Goal: Contribute content: Contribute content

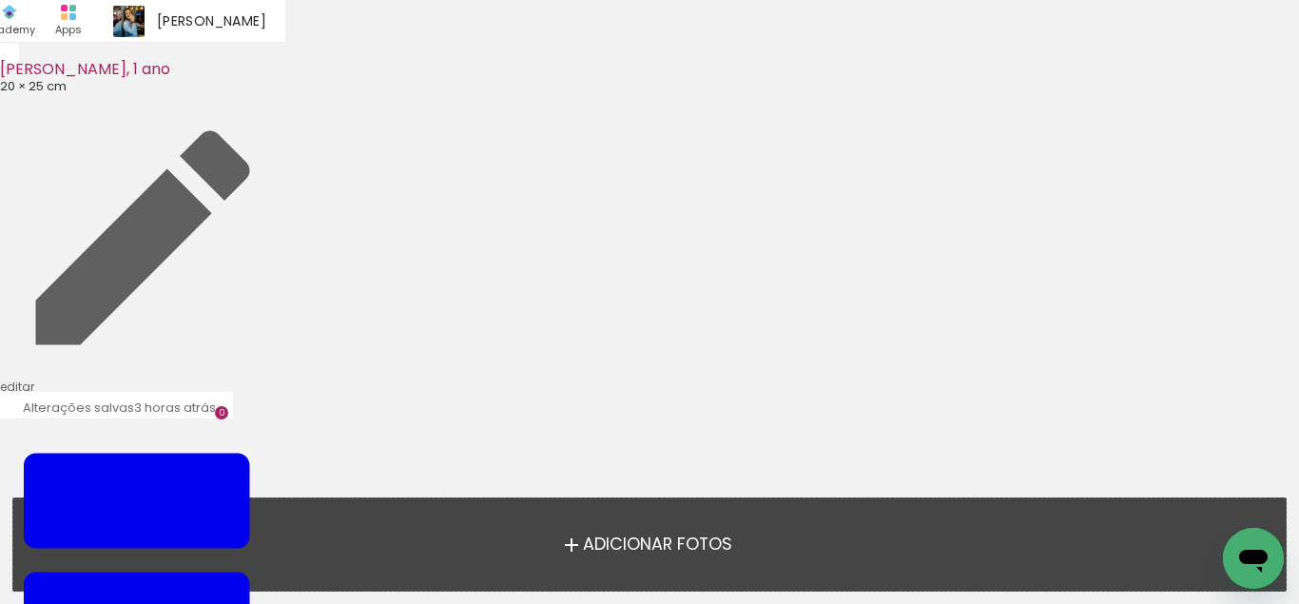
scroll to position [60, 0]
click at [578, 532] on label "Adicionar Fotos" at bounding box center [650, 544] width 203 height 36
click at [0, 0] on input "file" at bounding box center [0, 0] width 0 height 0
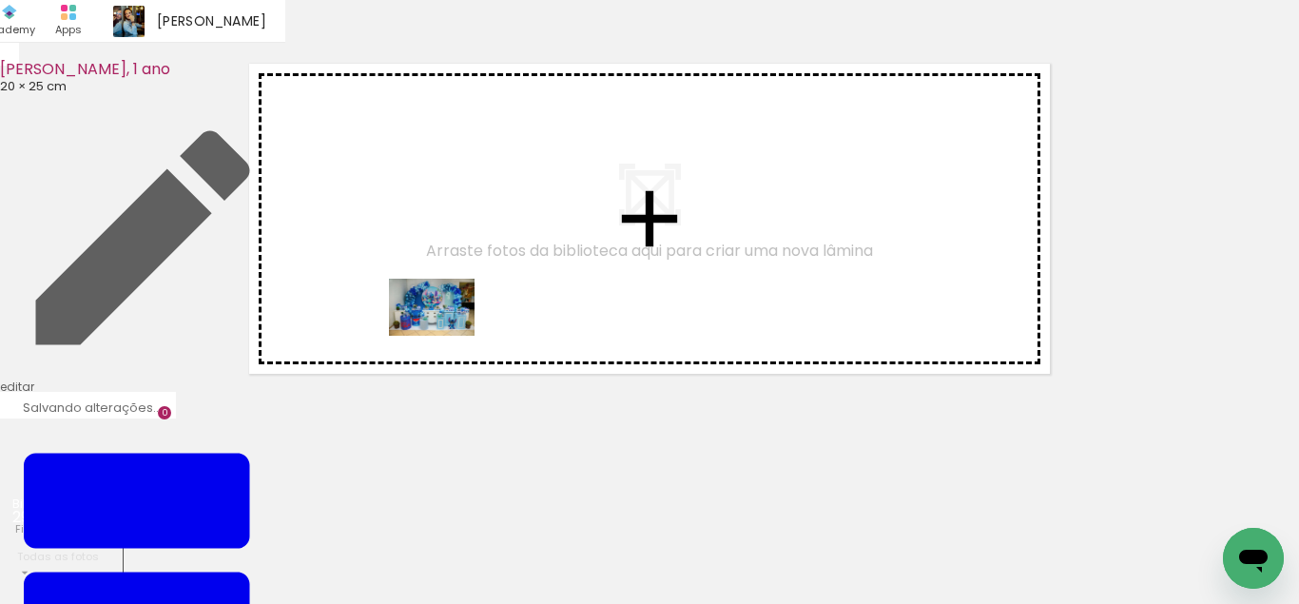
drag, startPoint x: 229, startPoint y: 518, endPoint x: 464, endPoint y: 323, distance: 305.3
click at [464, 323] on quentale-workspace at bounding box center [649, 302] width 1299 height 604
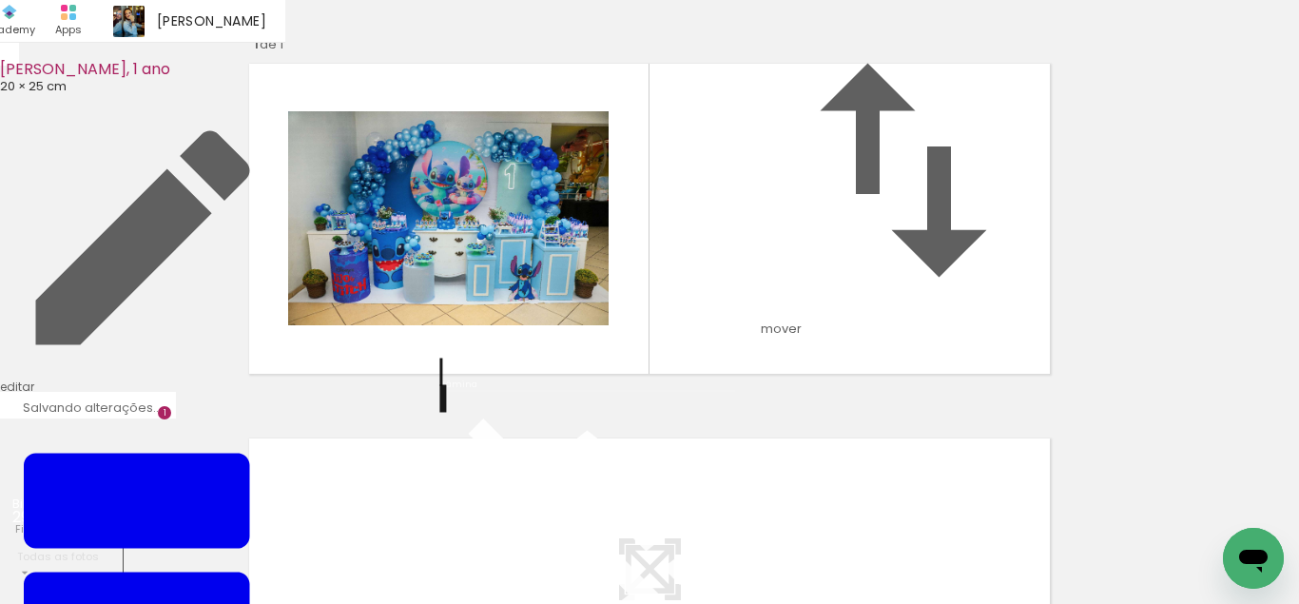
scroll to position [286, 0]
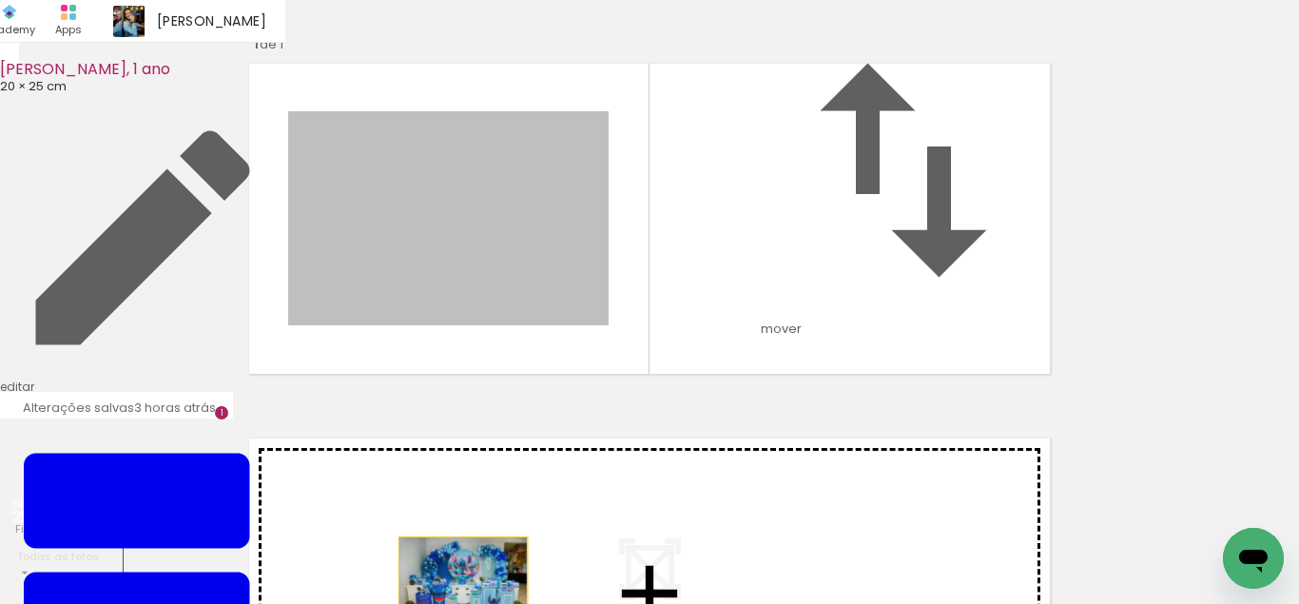
drag, startPoint x: 463, startPoint y: 126, endPoint x: 363, endPoint y: 491, distance: 378.7
click at [463, 400] on div "Inserir lâmina 1 de 1" at bounding box center [649, 382] width 1299 height 751
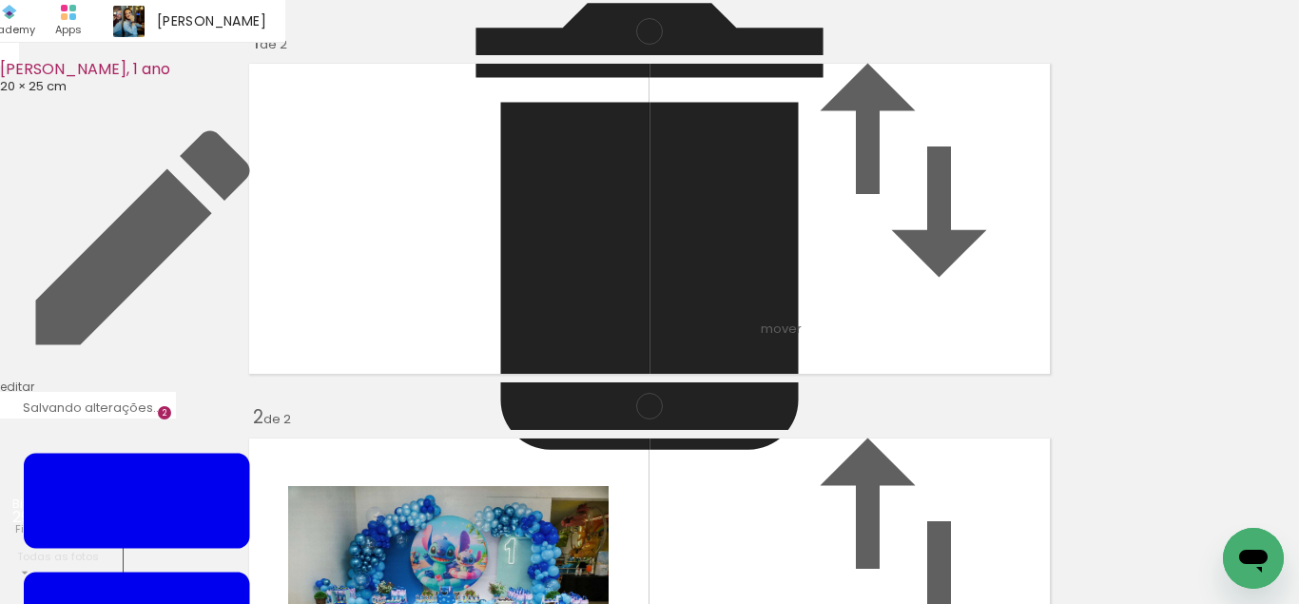
scroll to position [399, 0]
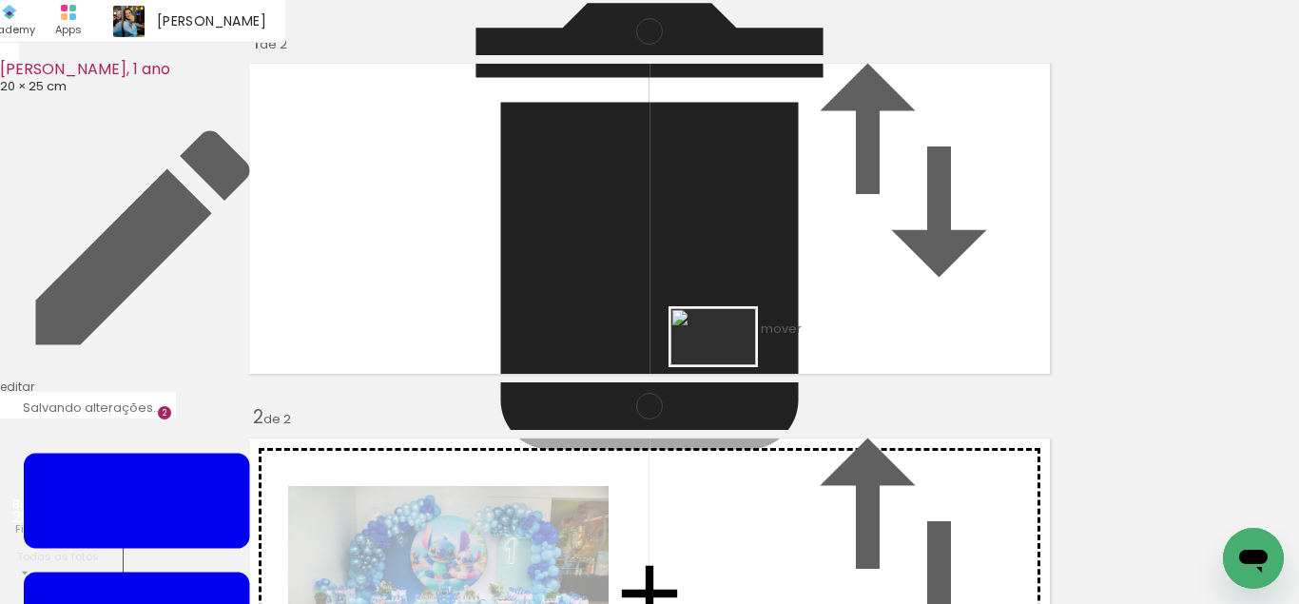
drag, startPoint x: 310, startPoint y: 562, endPoint x: 731, endPoint y: 361, distance: 465.9
click at [731, 361] on quentale-workspace at bounding box center [649, 302] width 1299 height 604
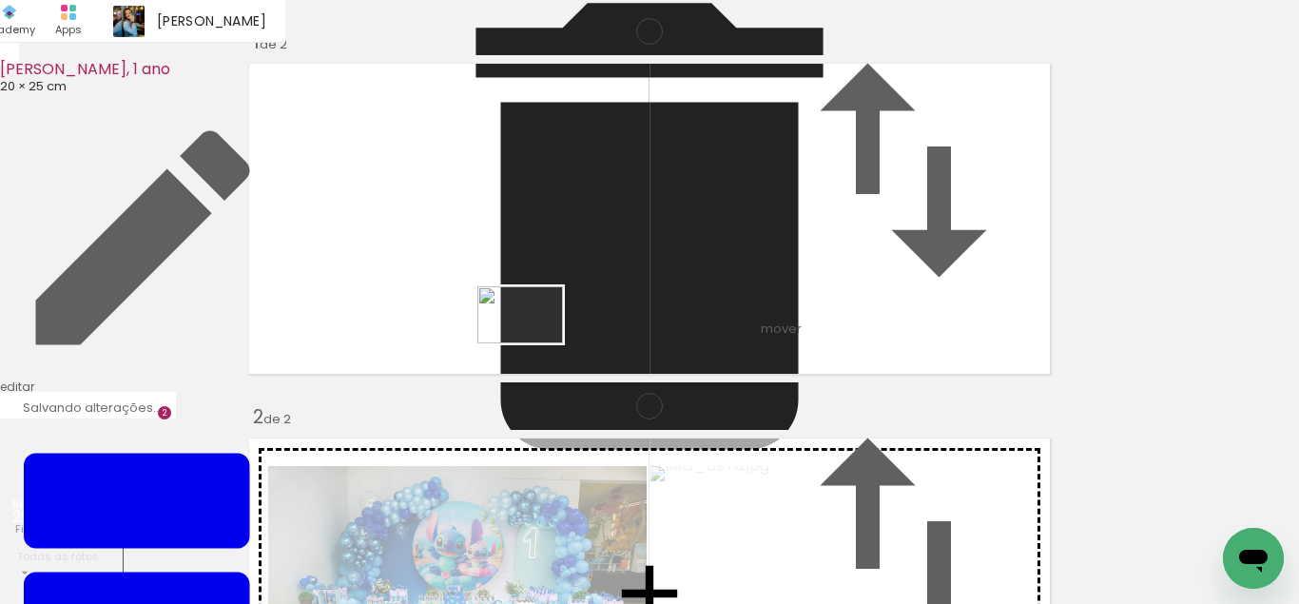
drag, startPoint x: 432, startPoint y: 541, endPoint x: 535, endPoint y: 342, distance: 223.8
click at [535, 342] on quentale-workspace at bounding box center [649, 302] width 1299 height 604
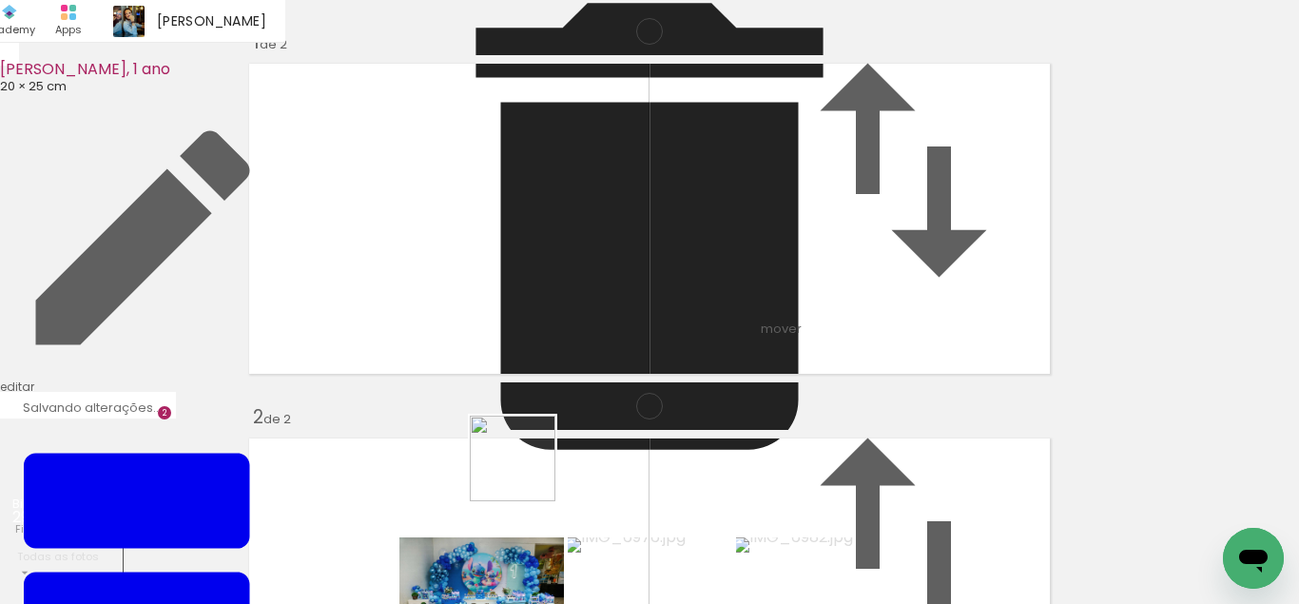
click at [527, 475] on quentale-workspace at bounding box center [649, 302] width 1299 height 604
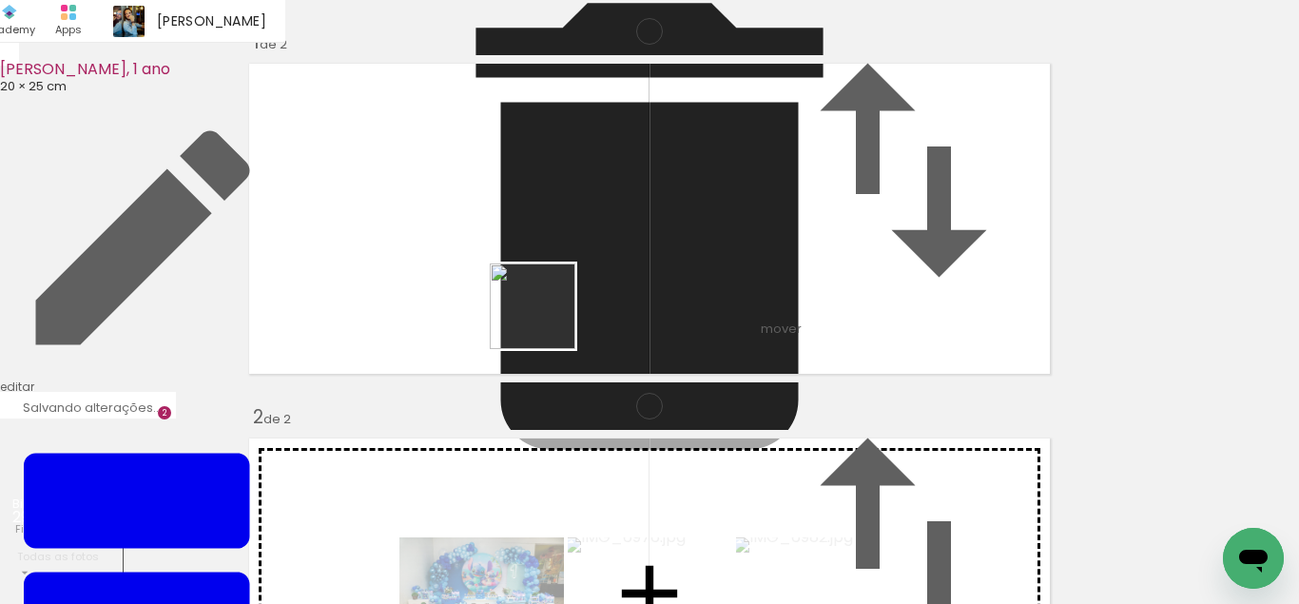
drag, startPoint x: 516, startPoint y: 518, endPoint x: 547, endPoint y: 321, distance: 200.3
click at [547, 321] on quentale-workspace at bounding box center [649, 302] width 1299 height 604
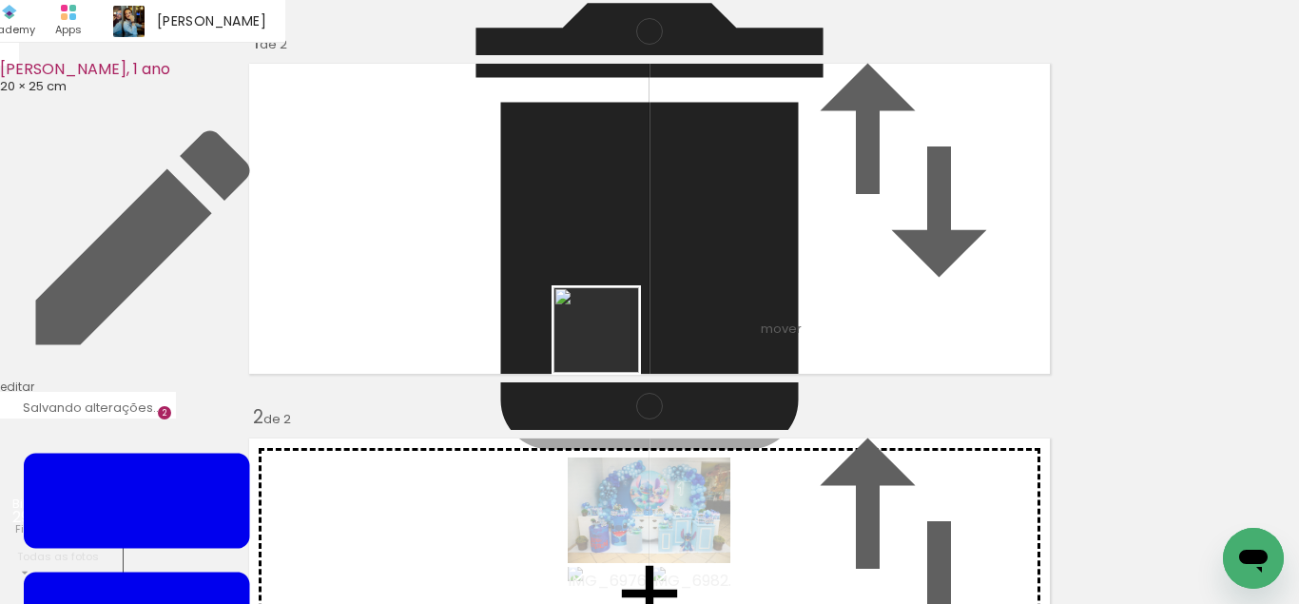
drag, startPoint x: 611, startPoint y: 541, endPoint x: 671, endPoint y: 231, distance: 315.8
click at [608, 334] on quentale-workspace at bounding box center [649, 302] width 1299 height 604
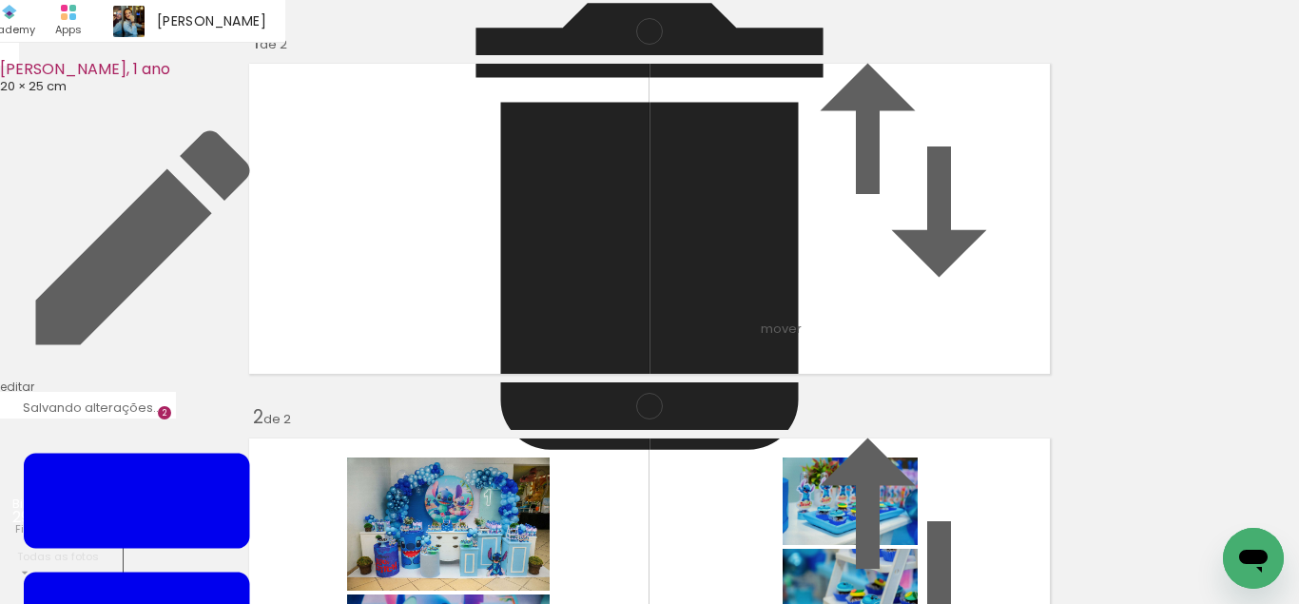
scroll to position [0, 794]
click at [0, 0] on input "file" at bounding box center [0, 0] width 0 height 0
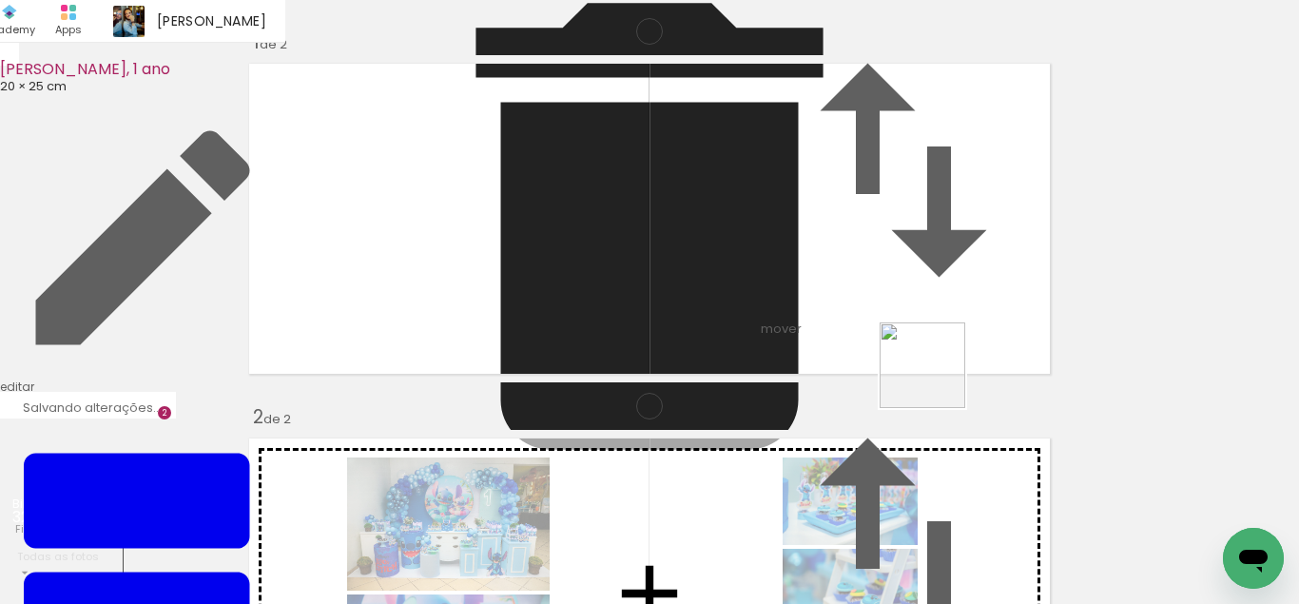
drag, startPoint x: 1015, startPoint y: 530, endPoint x: 869, endPoint y: 339, distance: 240.3
click at [869, 339] on quentale-workspace at bounding box center [649, 302] width 1299 height 604
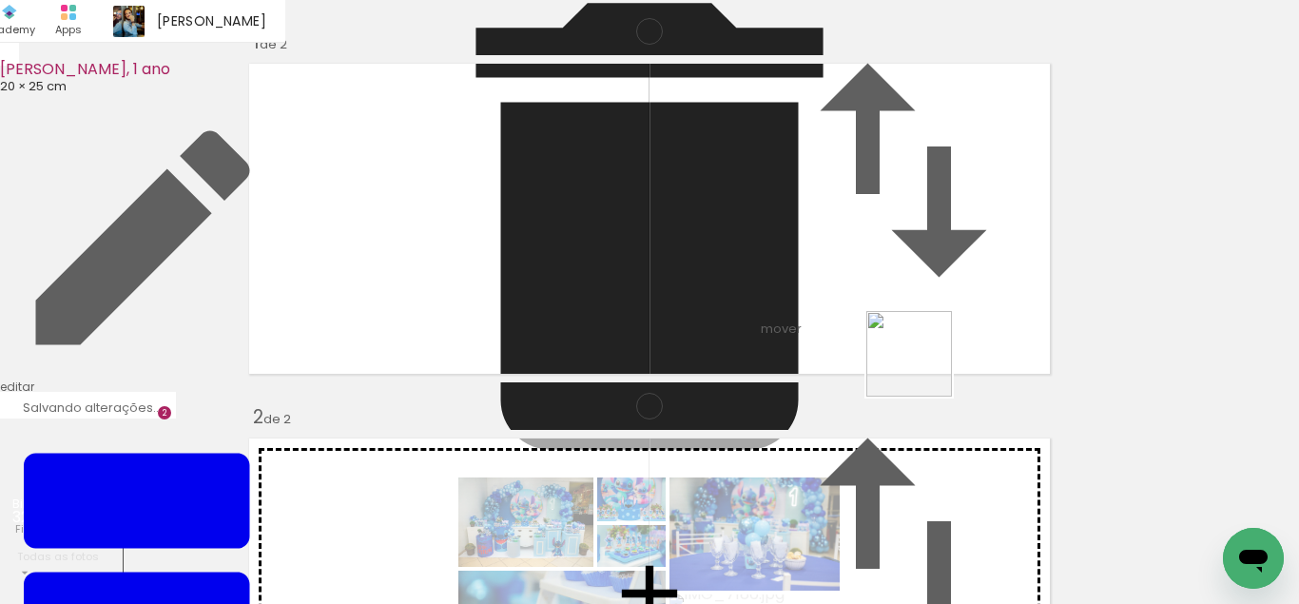
drag, startPoint x: 1118, startPoint y: 564, endPoint x: 783, endPoint y: 279, distance: 439.9
click at [783, 279] on quentale-workspace at bounding box center [649, 302] width 1299 height 604
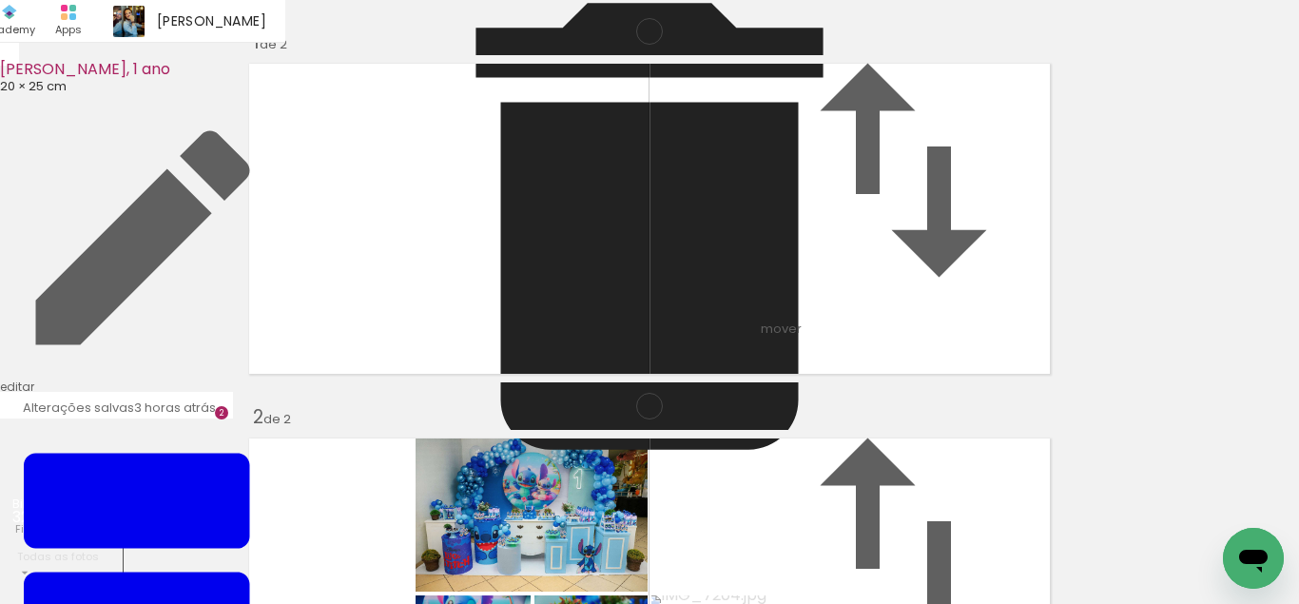
drag, startPoint x: 1216, startPoint y: 533, endPoint x: 734, endPoint y: 578, distance: 483.5
click at [984, 373] on quentale-workspace at bounding box center [649, 302] width 1299 height 604
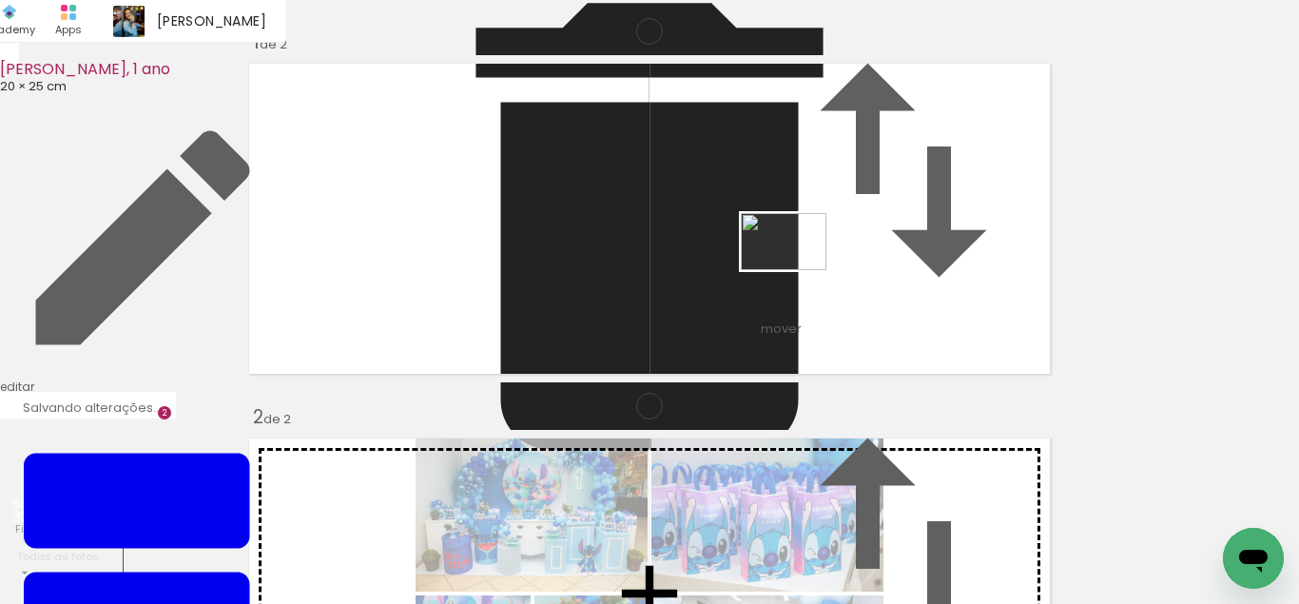
drag, startPoint x: 1186, startPoint y: 528, endPoint x: 798, endPoint y: 270, distance: 465.9
click at [798, 270] on quentale-workspace at bounding box center [649, 302] width 1299 height 604
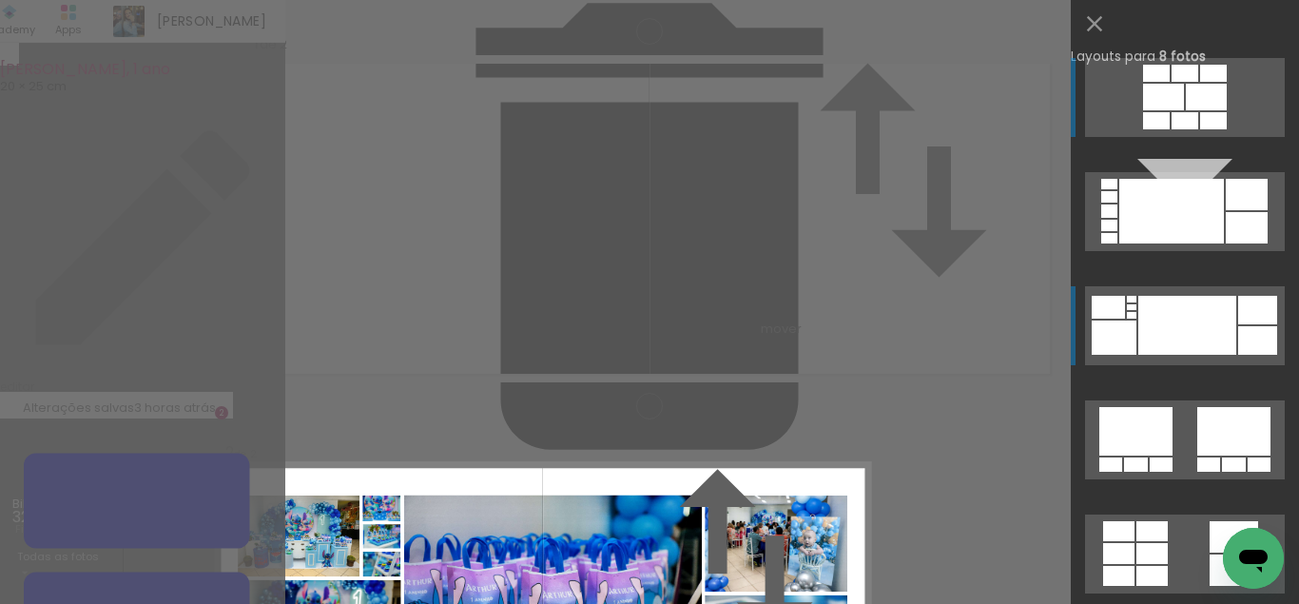
click at [1224, 244] on div at bounding box center [1172, 211] width 105 height 65
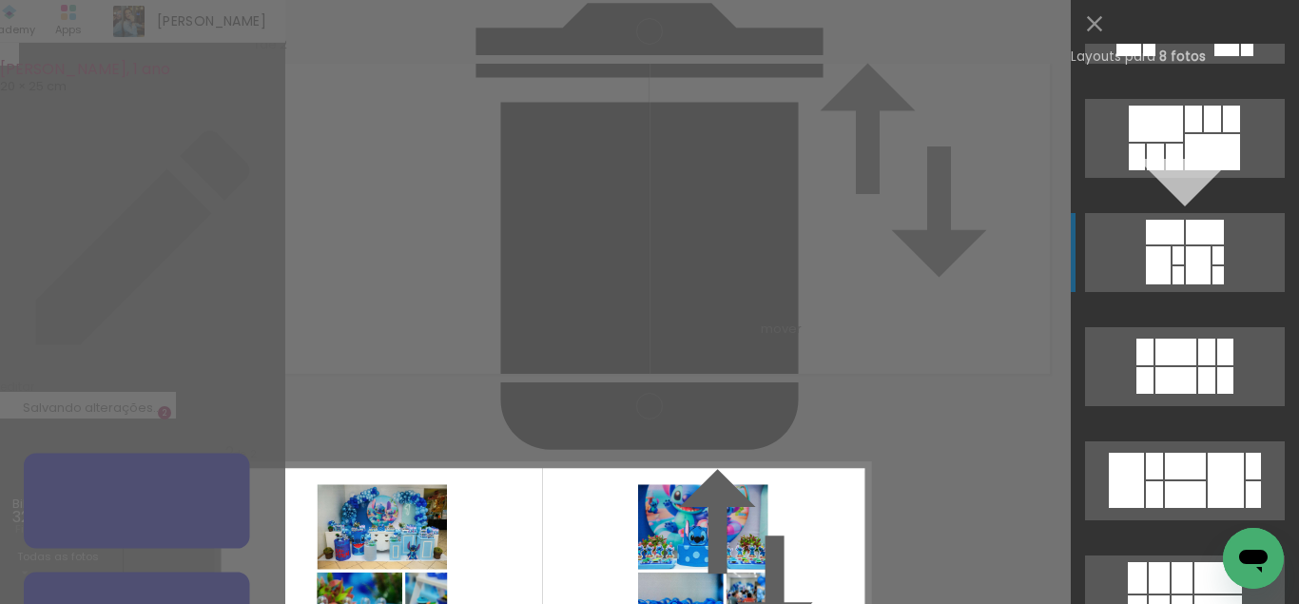
scroll to position [6888, 0]
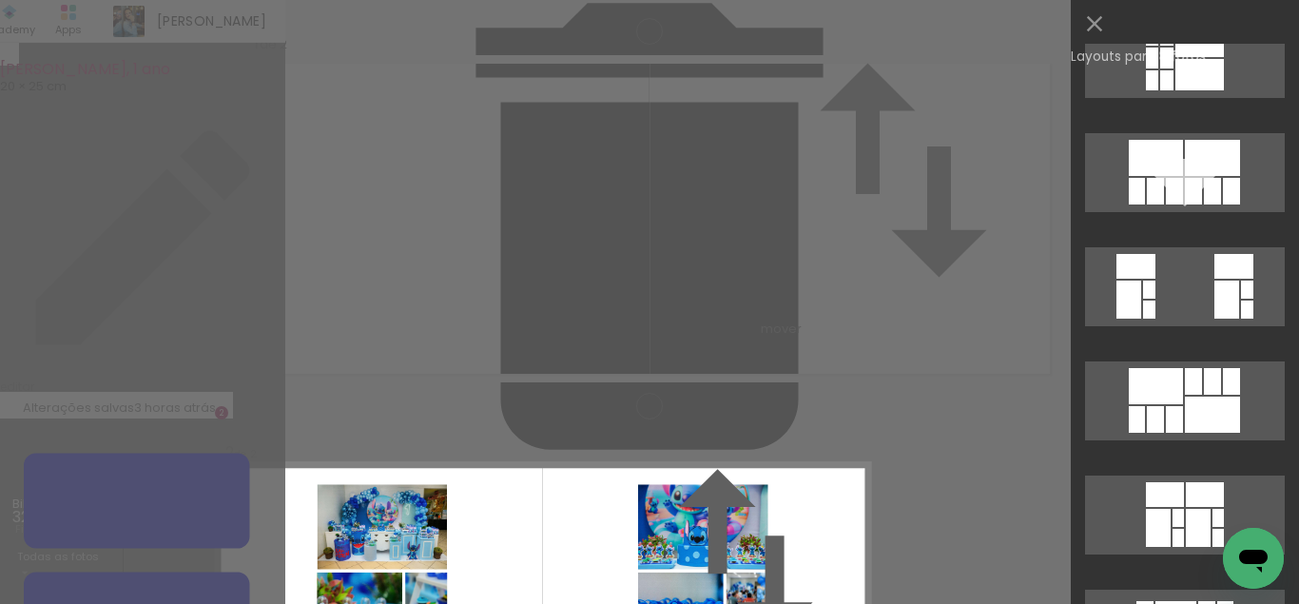
click at [888, 367] on div "Confirmar Cancelar" at bounding box center [649, 566] width 1299 height 1132
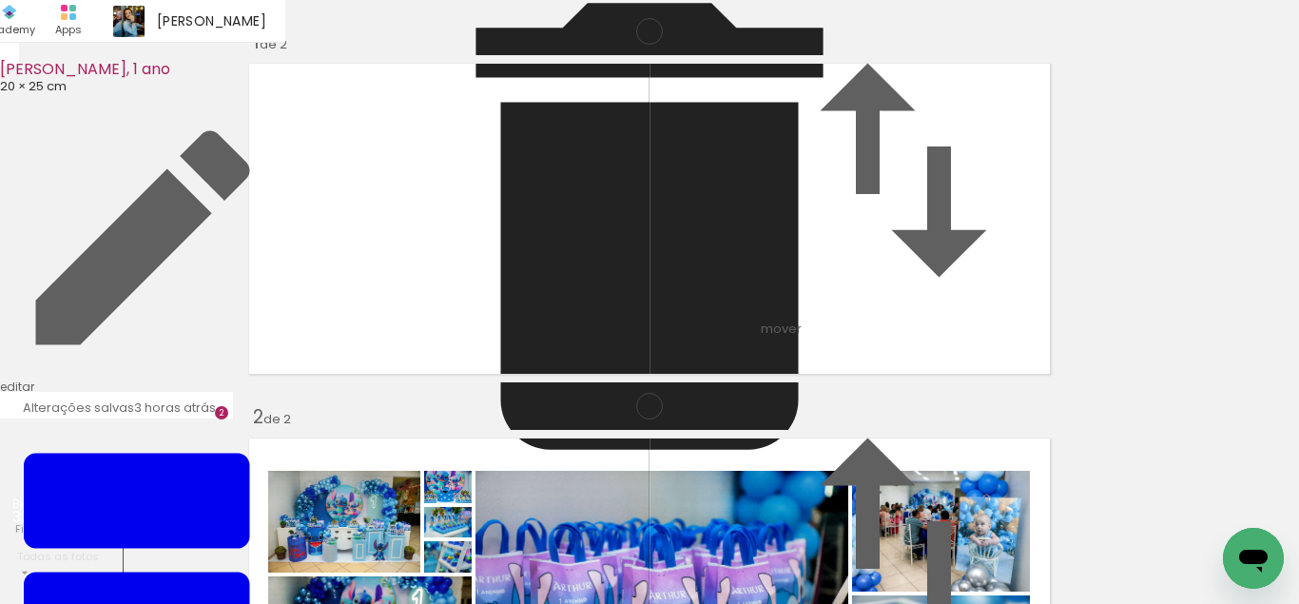
scroll to position [394, 0]
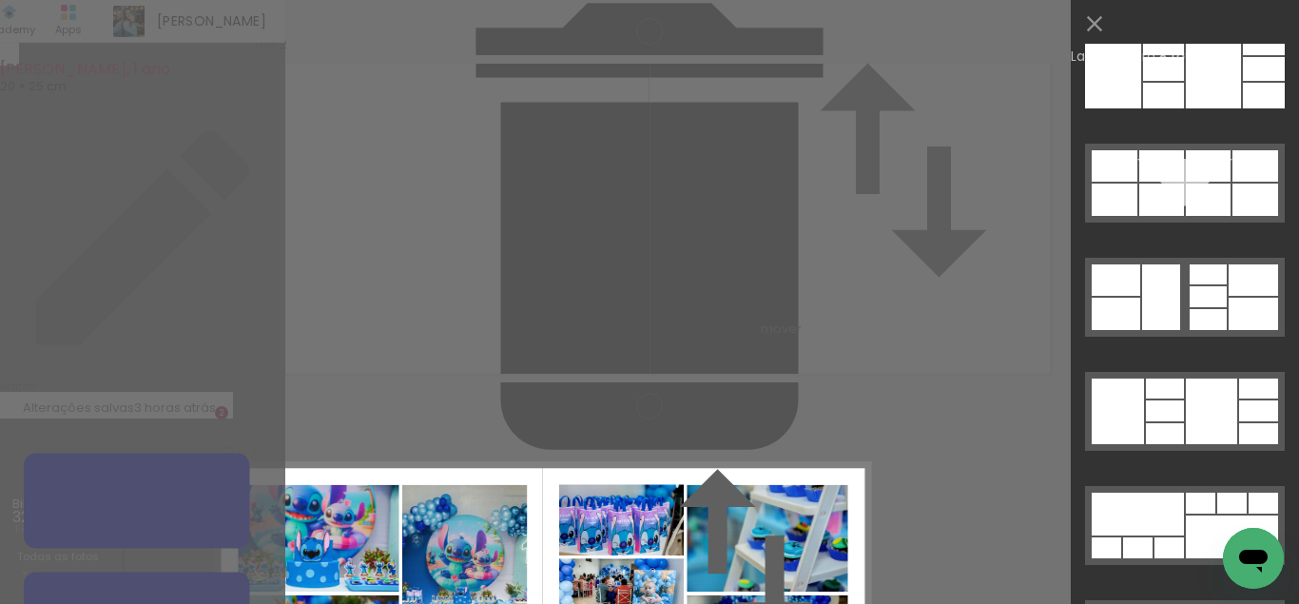
scroll to position [10108, 0]
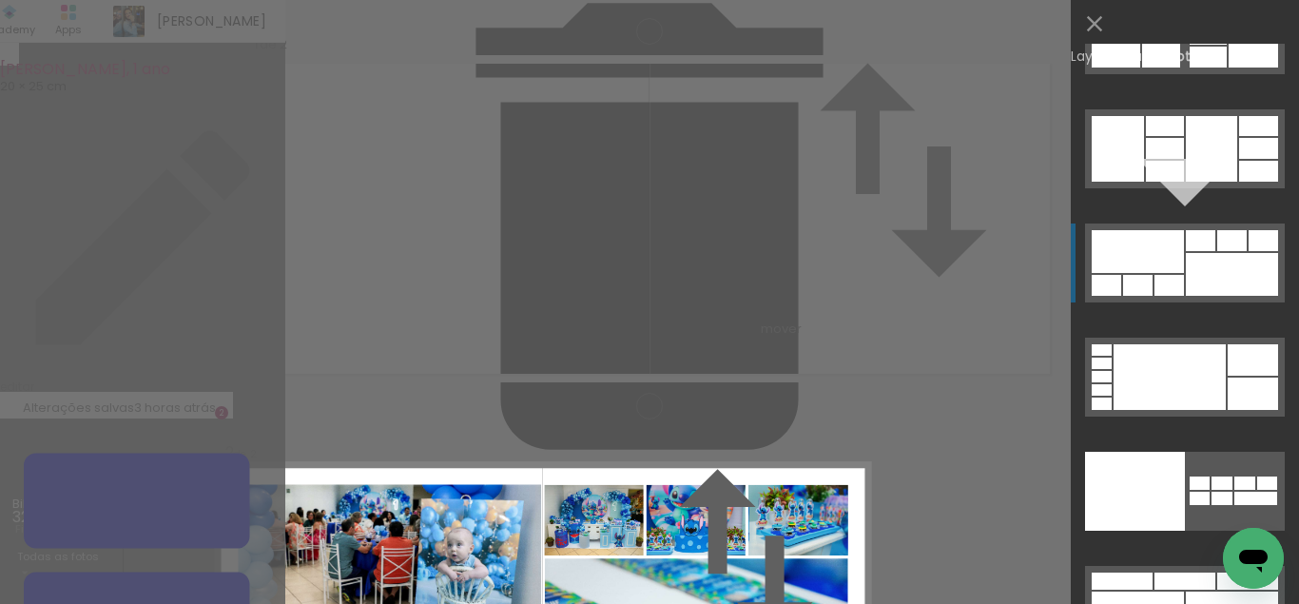
click at [1229, 33] on div at bounding box center [1253, 17] width 49 height 31
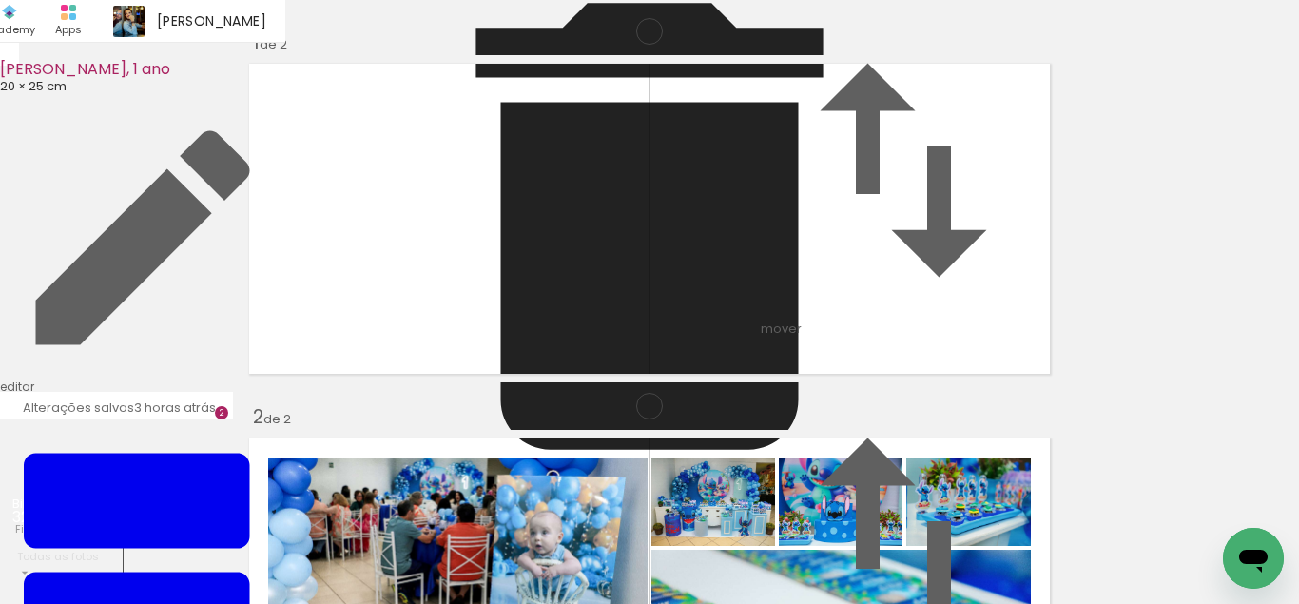
drag, startPoint x: 708, startPoint y: 244, endPoint x: 664, endPoint y: 227, distance: 46.6
click at [664, 430] on quentale-layouter at bounding box center [650, 593] width 818 height 327
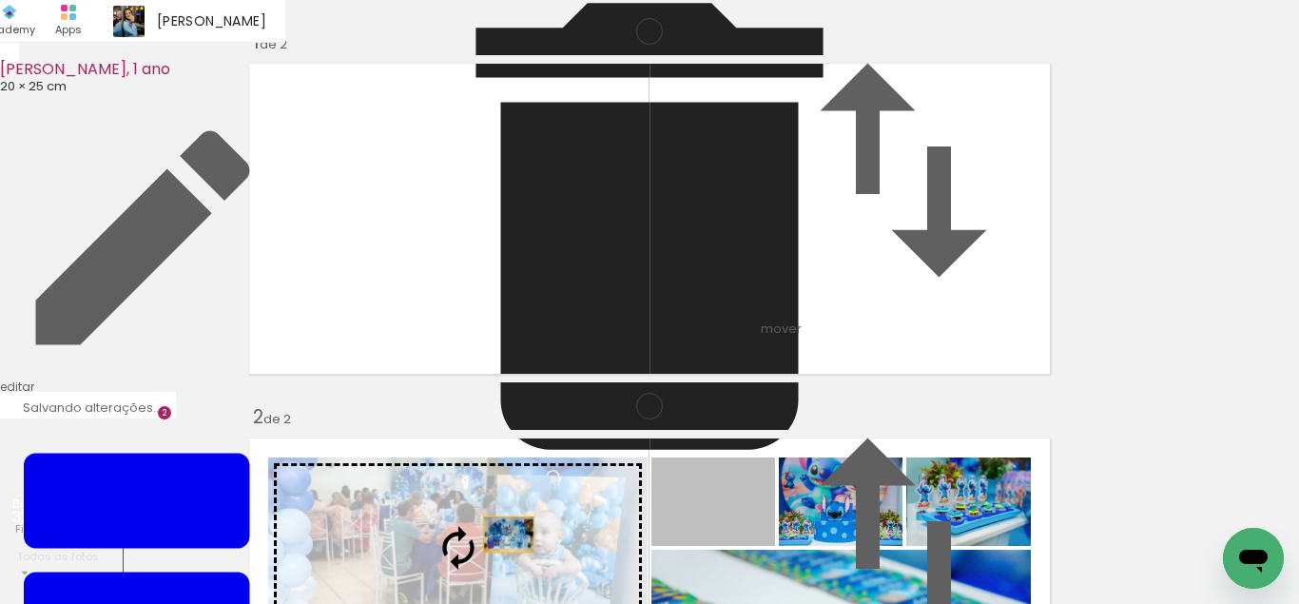
drag, startPoint x: 676, startPoint y: 227, endPoint x: 496, endPoint y: 232, distance: 180.8
click at [0, 0] on slot at bounding box center [0, 0] width 0 height 0
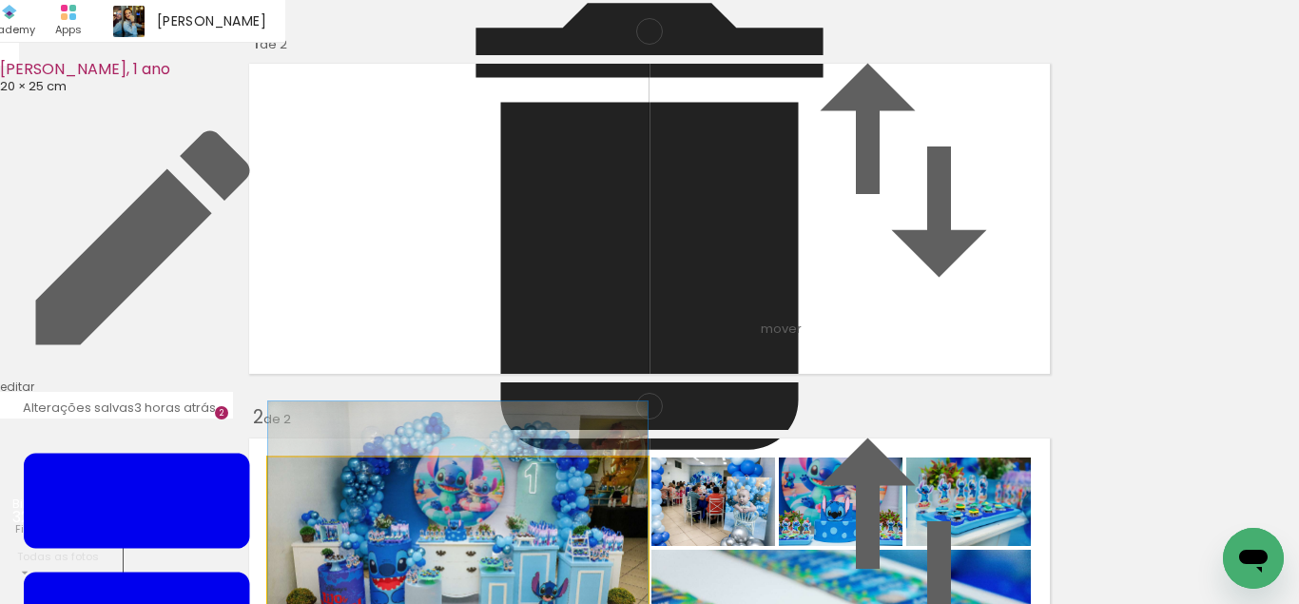
drag, startPoint x: 496, startPoint y: 234, endPoint x: 508, endPoint y: 215, distance: 22.7
click at [508, 430] on album-spread "2 de 2" at bounding box center [650, 593] width 818 height 327
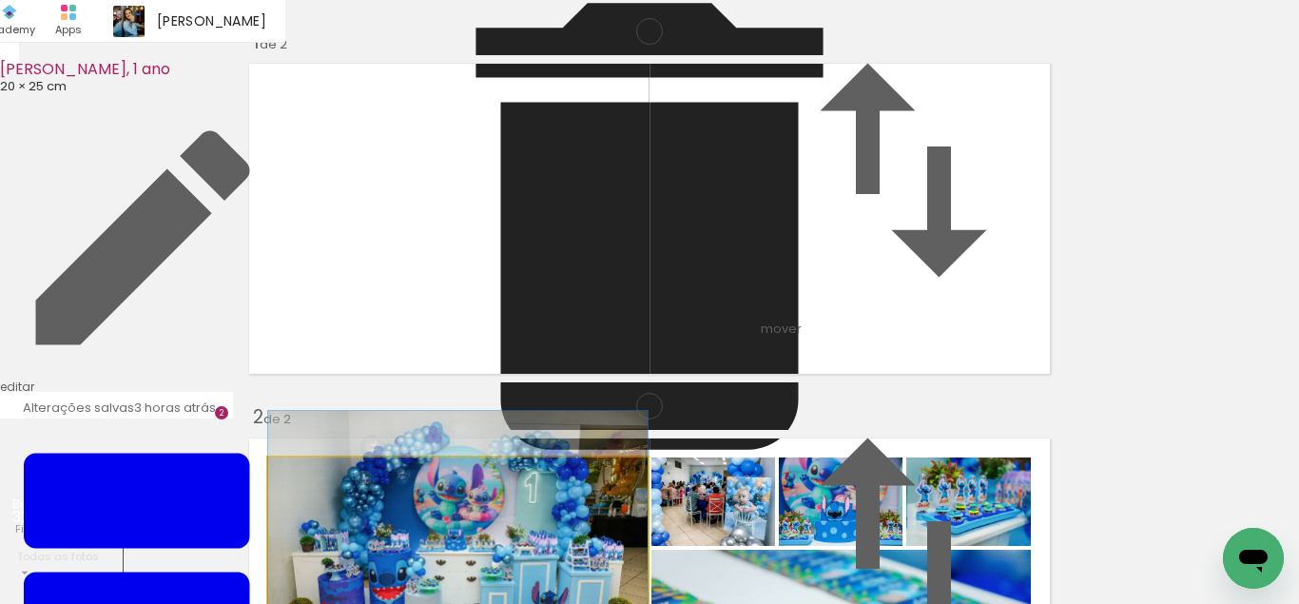
click at [503, 430] on album-spread "2 de 2" at bounding box center [650, 593] width 818 height 327
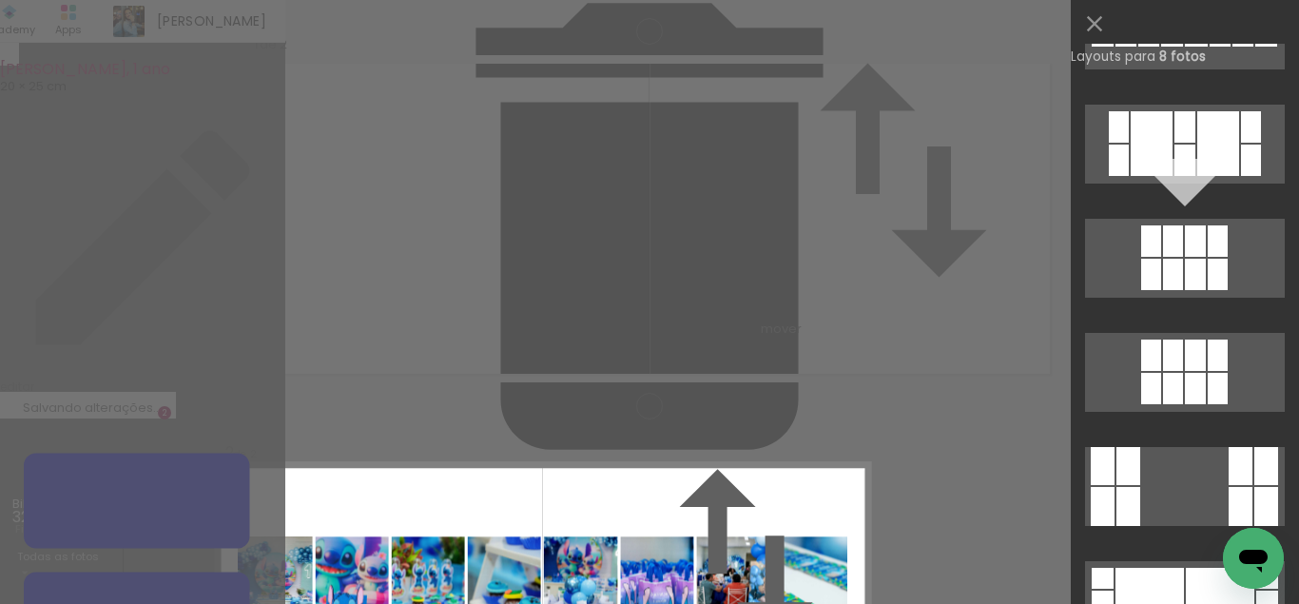
scroll to position [8463, 0]
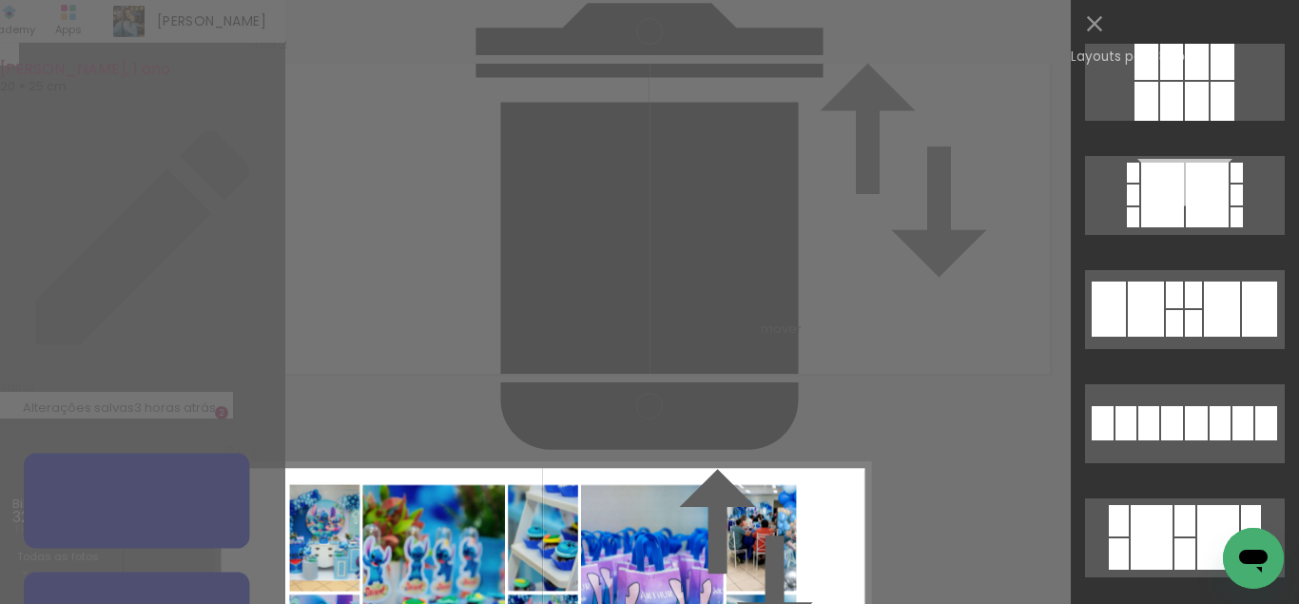
click at [922, 276] on div "Confirmar Cancelar" at bounding box center [649, 566] width 1299 height 1132
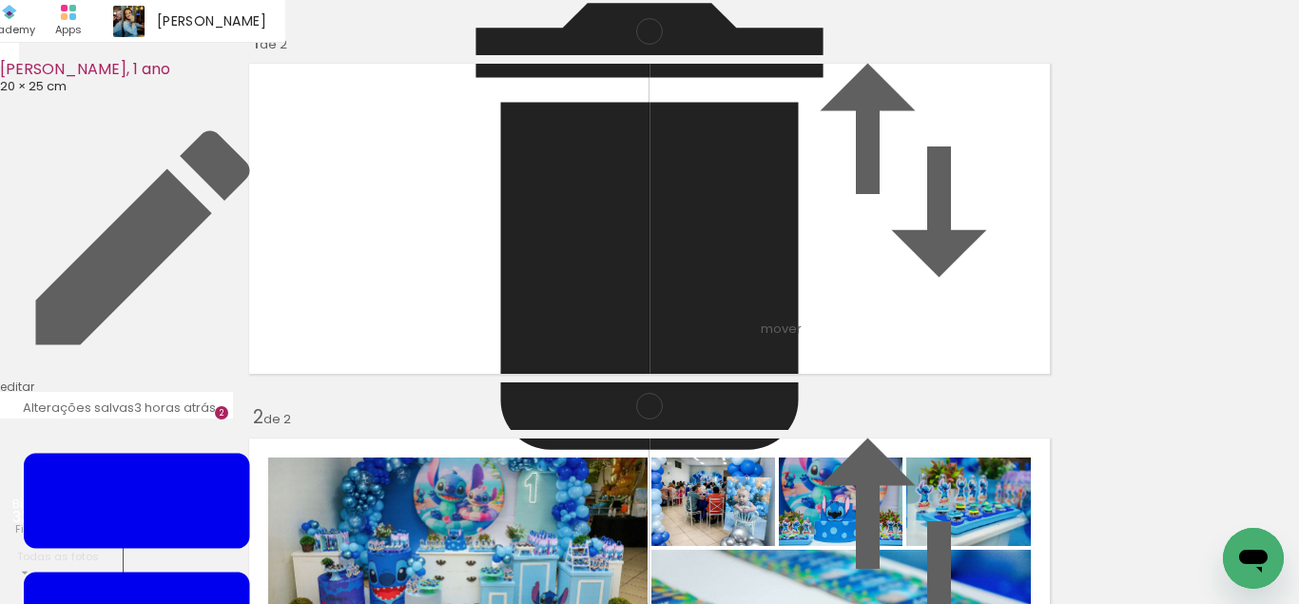
scroll to position [399, 0]
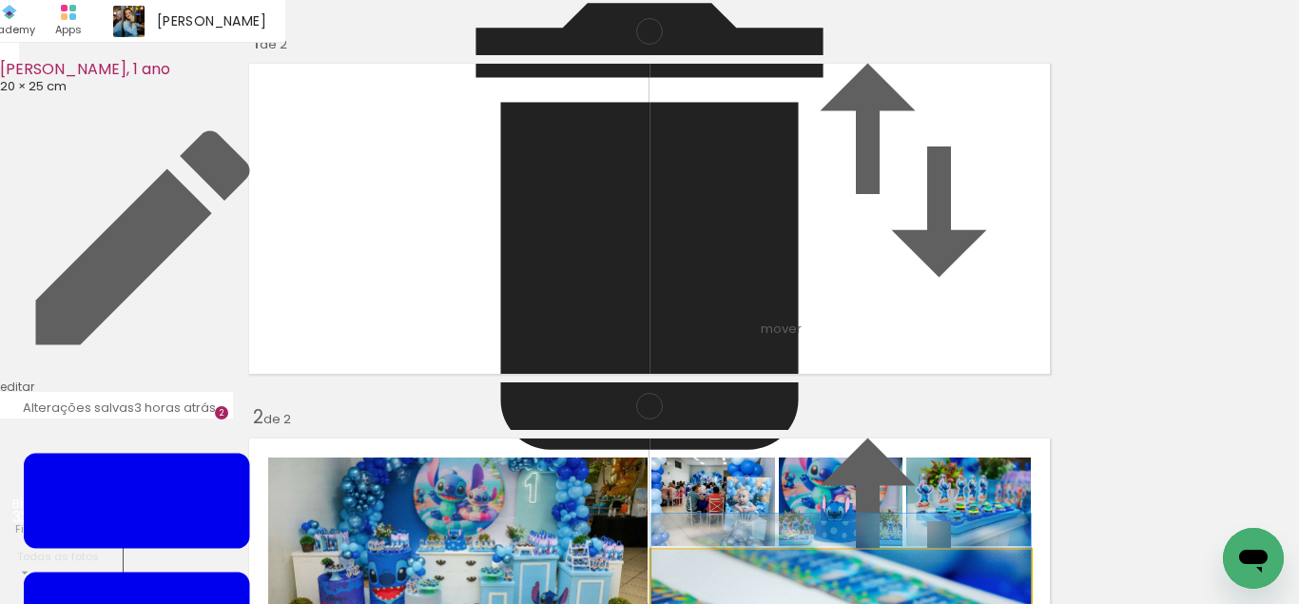
drag, startPoint x: 790, startPoint y: 336, endPoint x: 746, endPoint y: 335, distance: 44.7
click at [746, 430] on album-spread "2 de 2" at bounding box center [650, 593] width 818 height 327
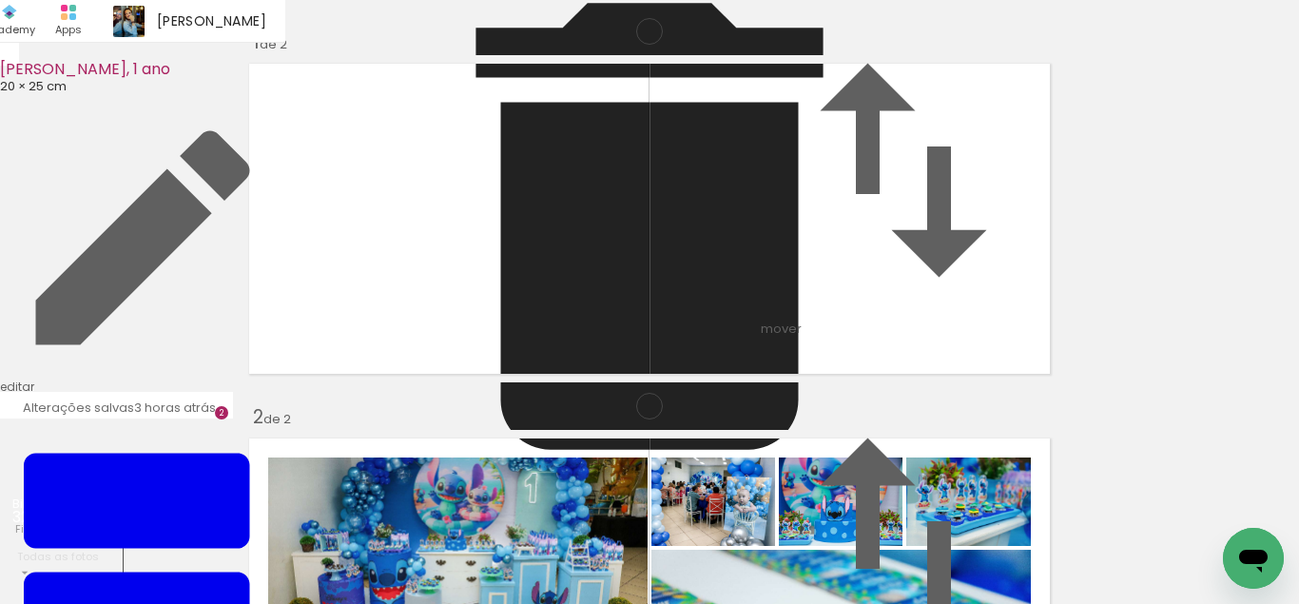
scroll to position [530, 0]
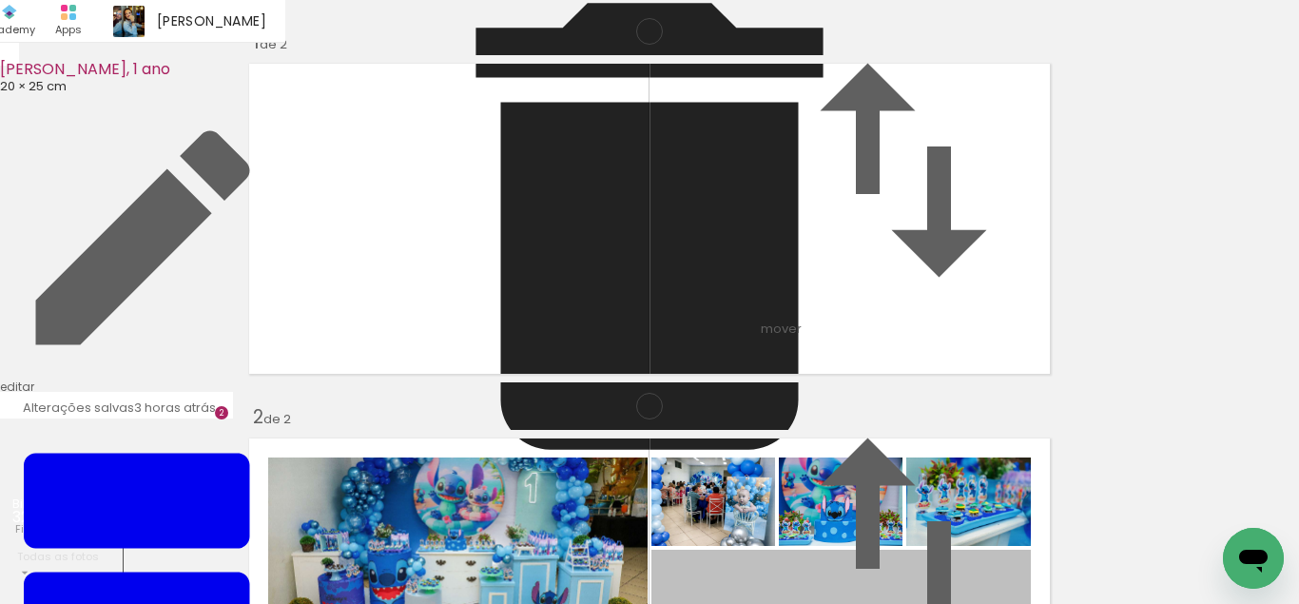
drag, startPoint x: 739, startPoint y: 233, endPoint x: 606, endPoint y: 436, distance: 242.5
click at [606, 436] on div "Inserir lâmina 1 de 2 Inserir lâmina 2 de 2" at bounding box center [649, 569] width 1299 height 1125
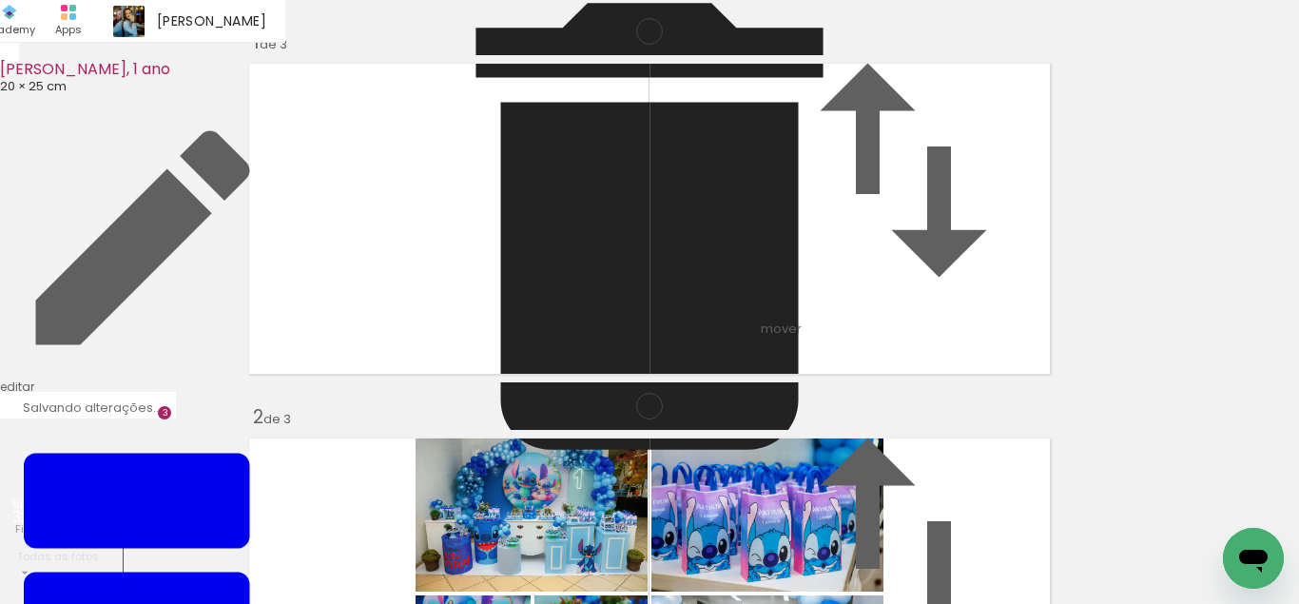
scroll to position [511, 0]
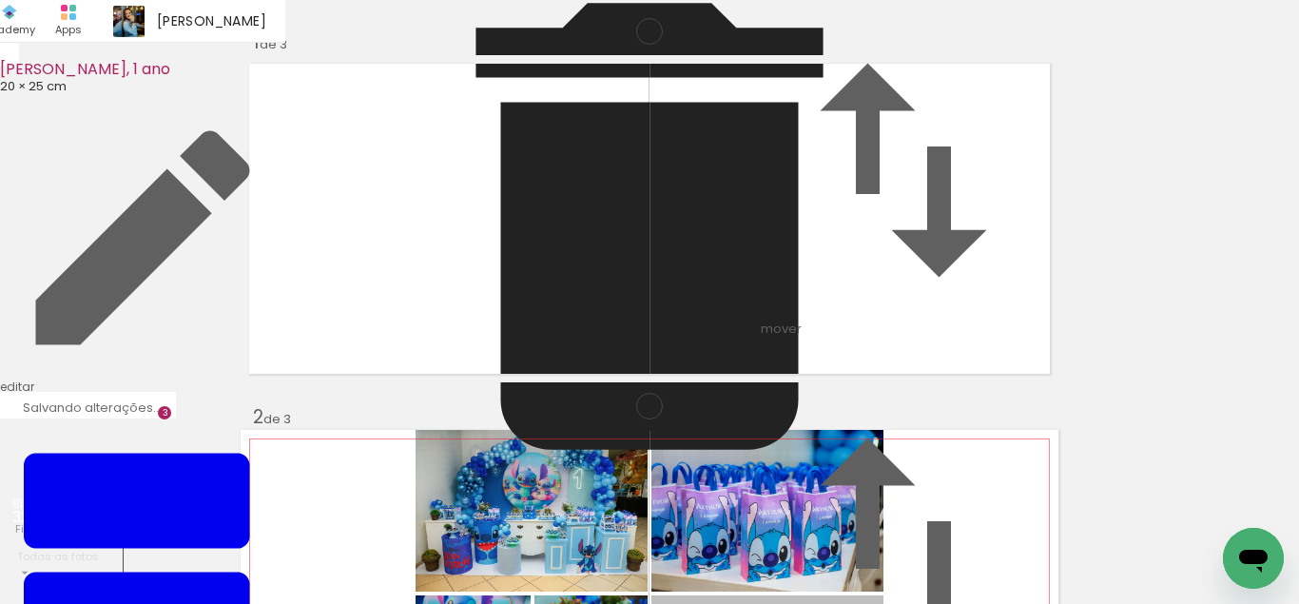
drag, startPoint x: 766, startPoint y: 286, endPoint x: 751, endPoint y: 446, distance: 160.5
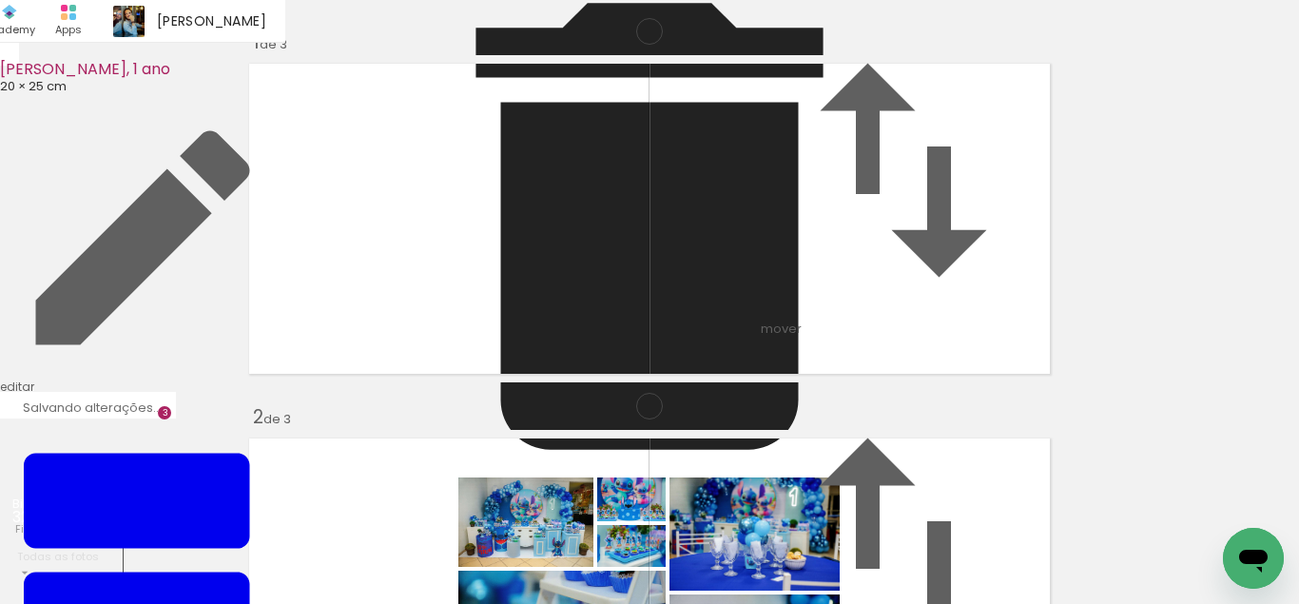
scroll to position [380, 0]
click at [783, 430] on album-spread "2 de 3" at bounding box center [650, 593] width 818 height 327
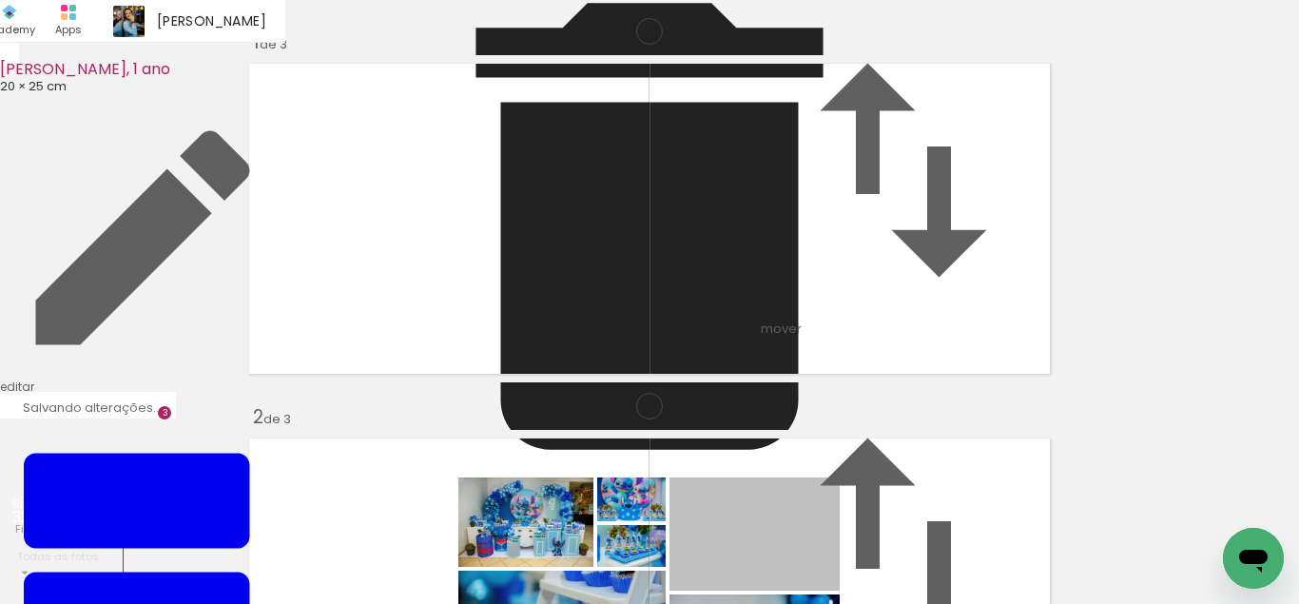
drag, startPoint x: 778, startPoint y: 155, endPoint x: 774, endPoint y: 436, distance: 280.6
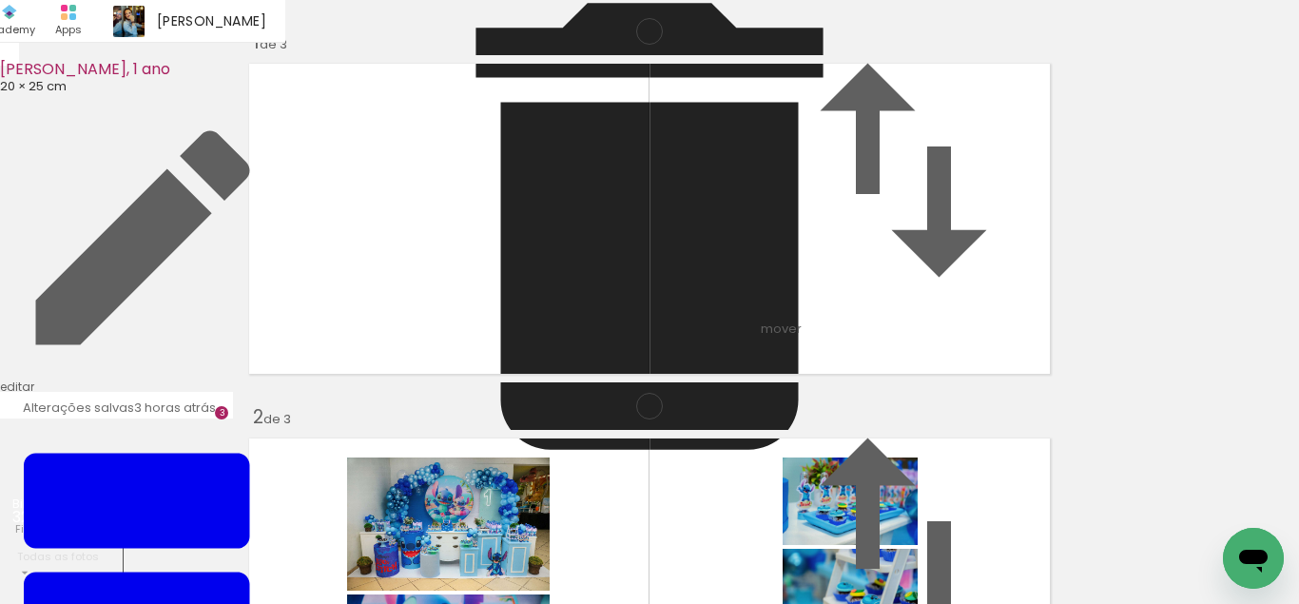
scroll to position [642, 0]
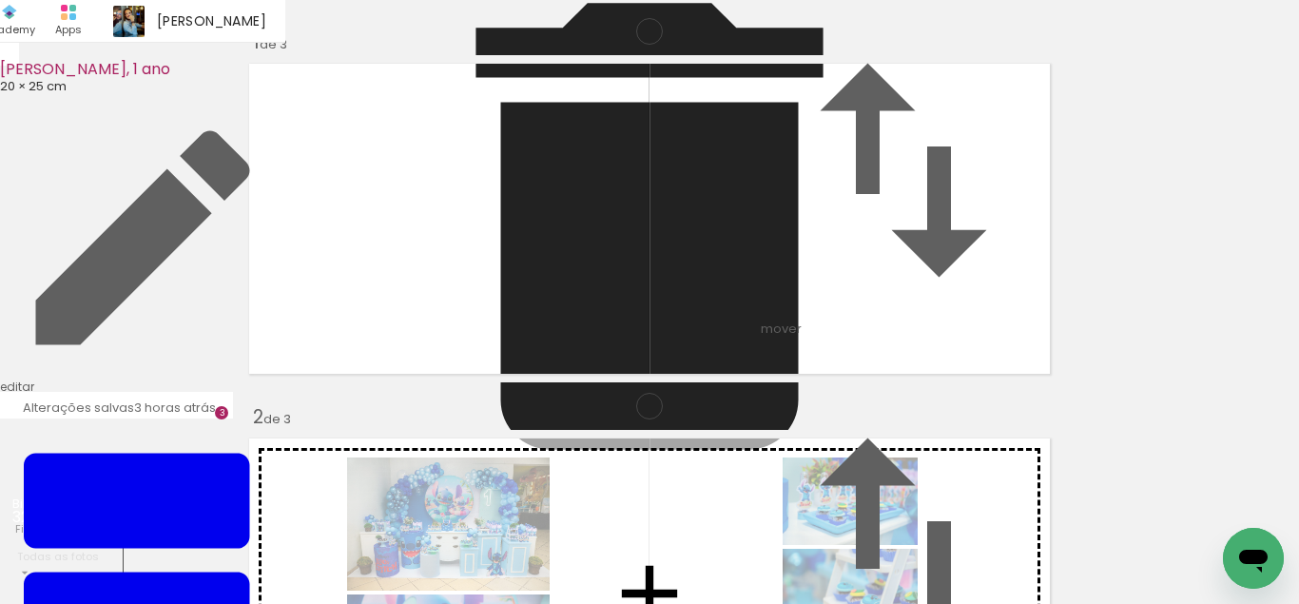
drag, startPoint x: 532, startPoint y: 379, endPoint x: 616, endPoint y: 389, distance: 85.3
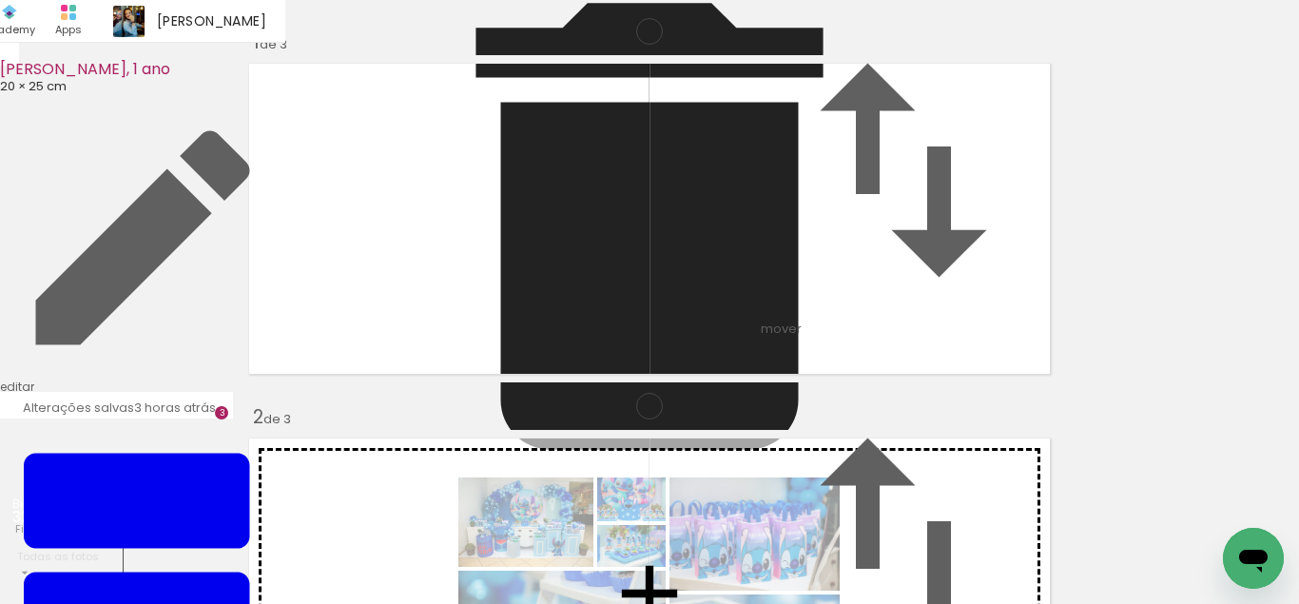
drag, startPoint x: 592, startPoint y: 400, endPoint x: 646, endPoint y: 164, distance: 242.0
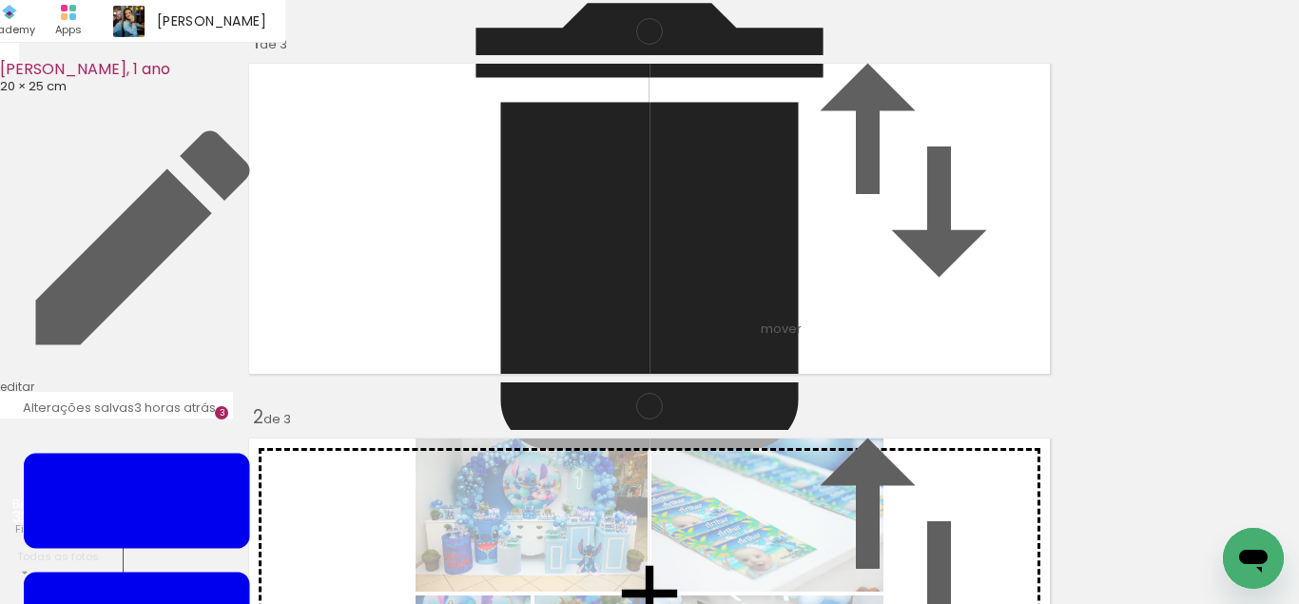
drag, startPoint x: 561, startPoint y: 358, endPoint x: 581, endPoint y: 152, distance: 206.4
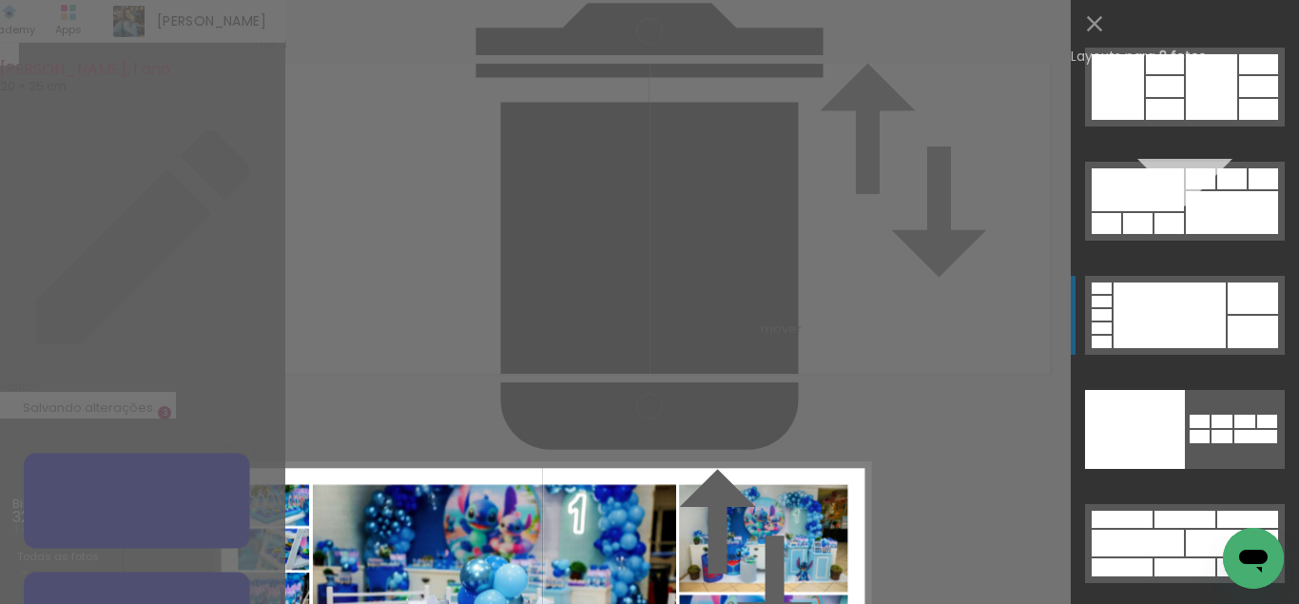
scroll to position [10038, 0]
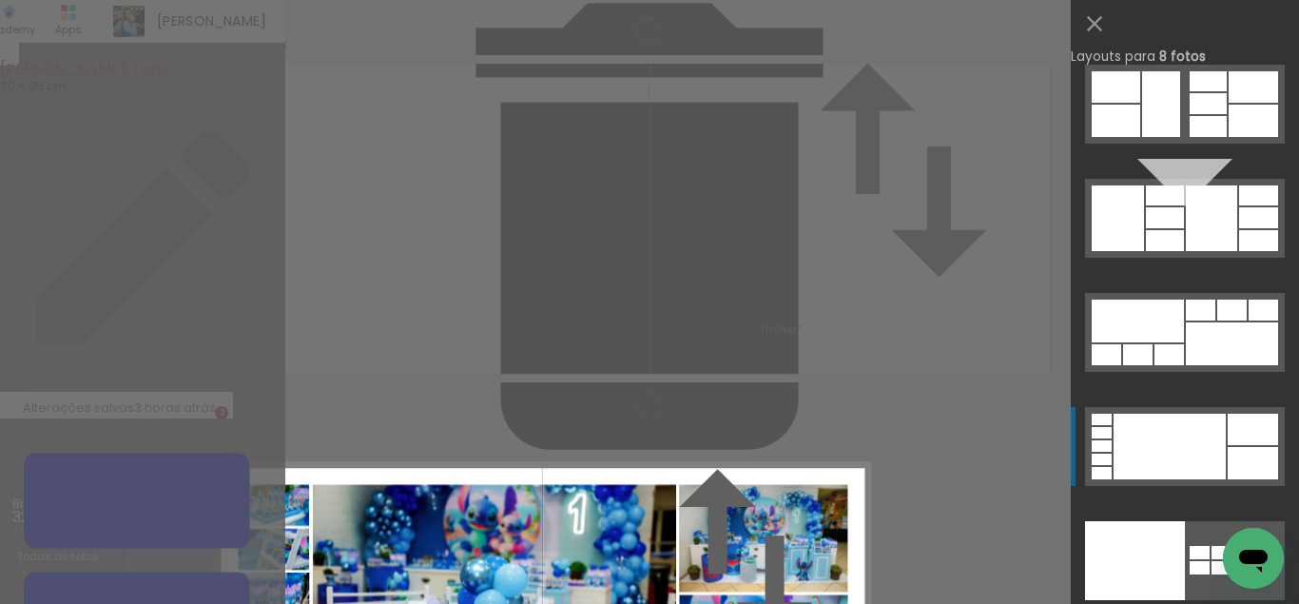
click at [1187, 430] on div at bounding box center [1170, 447] width 112 height 66
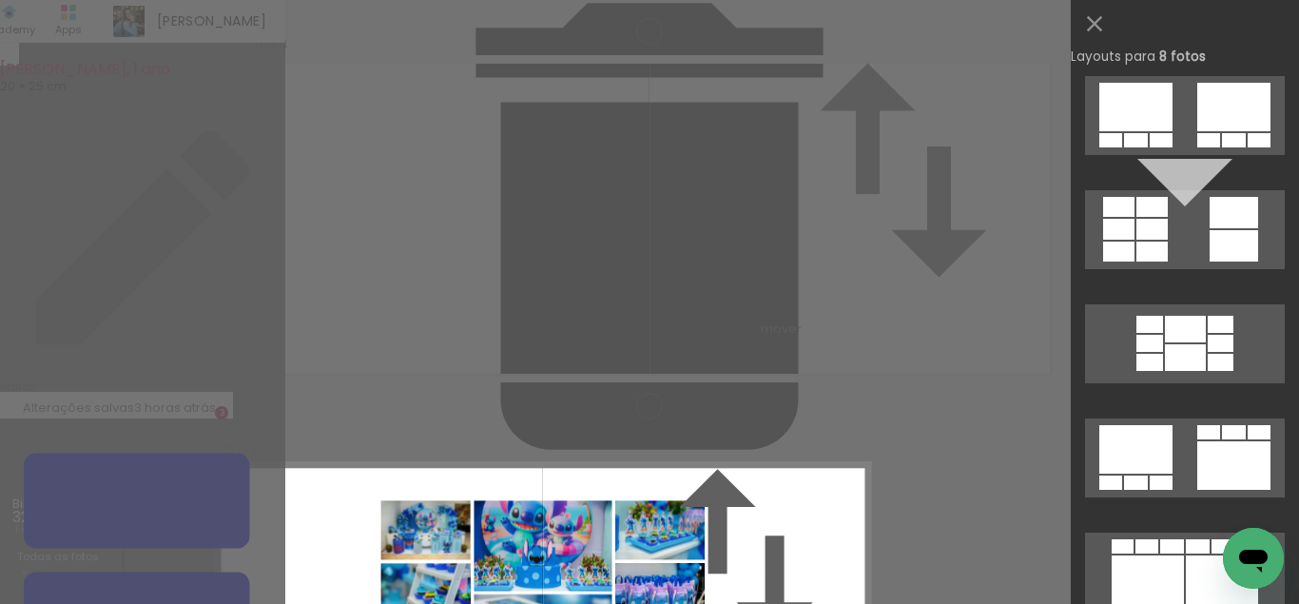
scroll to position [0, 0]
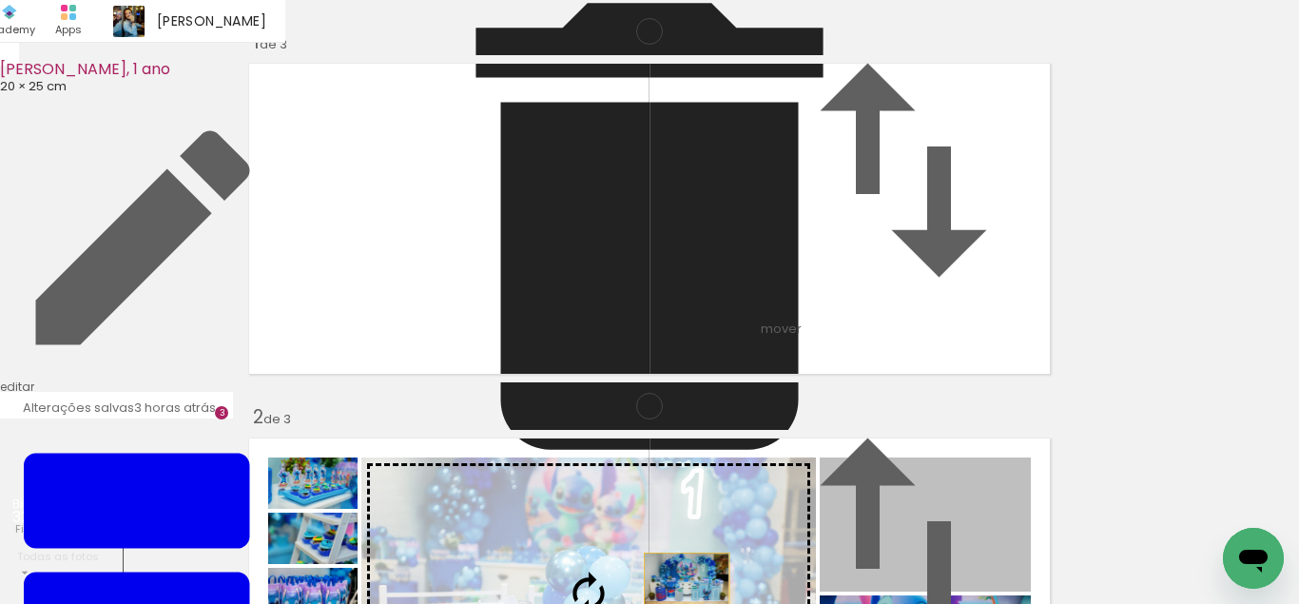
drag, startPoint x: 910, startPoint y: 256, endPoint x: 685, endPoint y: 278, distance: 226.5
click at [0, 0] on slot at bounding box center [0, 0] width 0 height 0
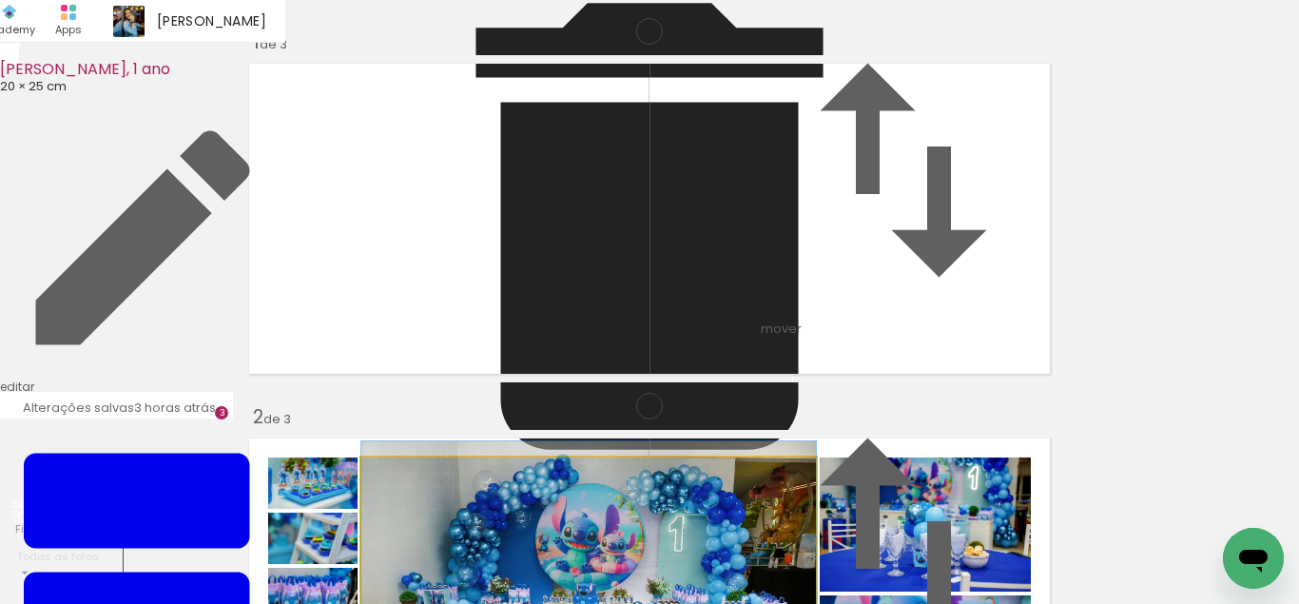
click at [730, 458] on quentale-photo at bounding box center [588, 594] width 455 height 272
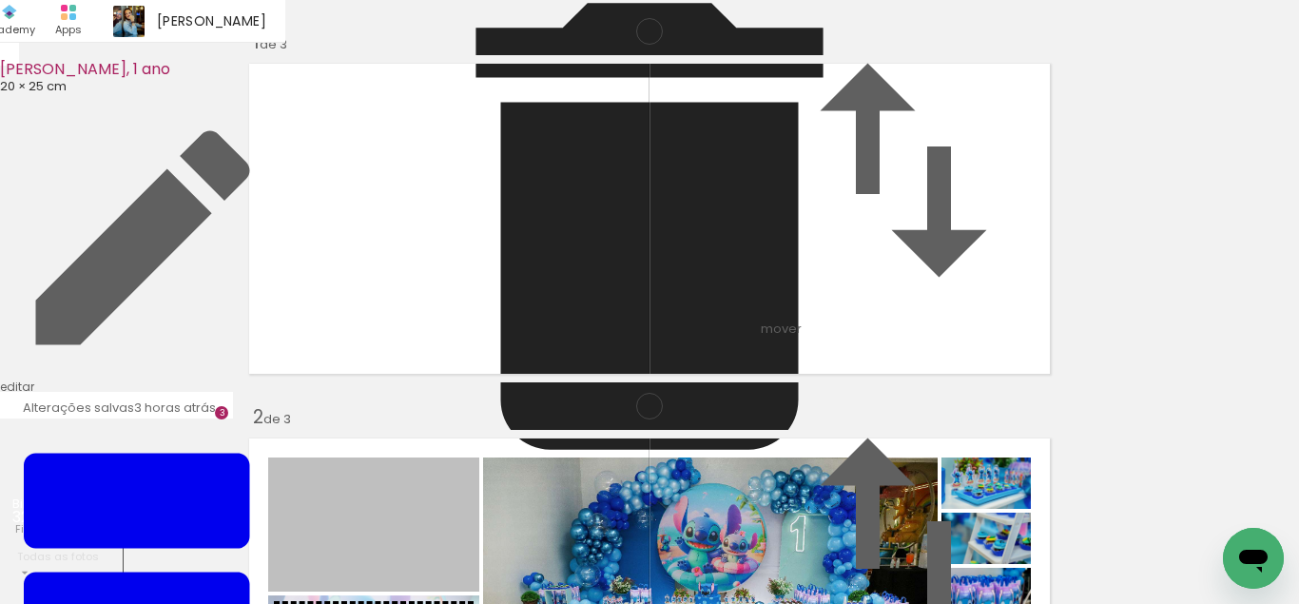
drag, startPoint x: 458, startPoint y: 262, endPoint x: 452, endPoint y: 348, distance: 86.8
click at [0, 0] on slot at bounding box center [0, 0] width 0 height 0
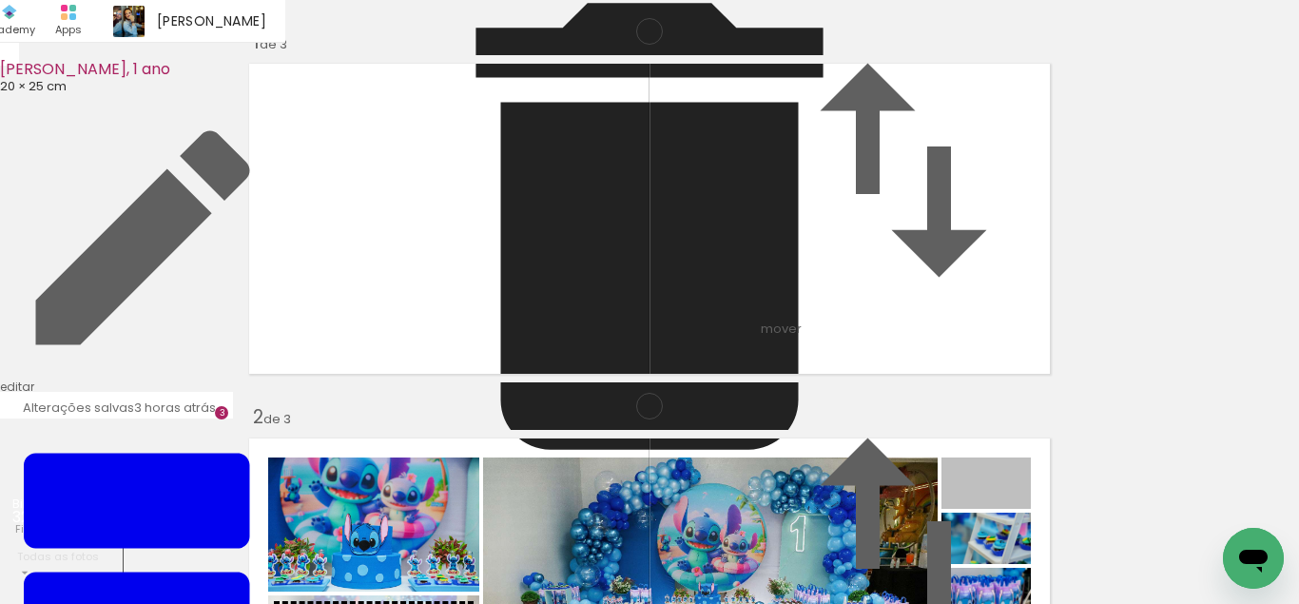
drag, startPoint x: 1026, startPoint y: 193, endPoint x: 378, endPoint y: 359, distance: 669.5
click at [0, 0] on slot at bounding box center [0, 0] width 0 height 0
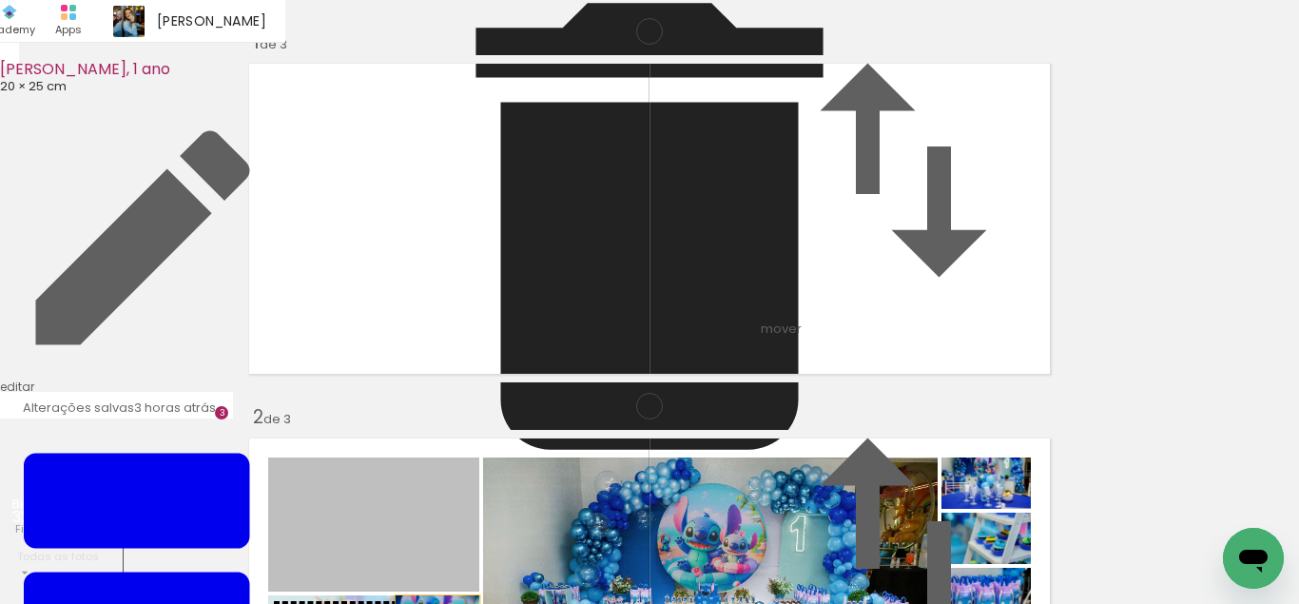
drag, startPoint x: 436, startPoint y: 247, endPoint x: 438, endPoint y: 365, distance: 118.0
click at [0, 0] on slot at bounding box center [0, 0] width 0 height 0
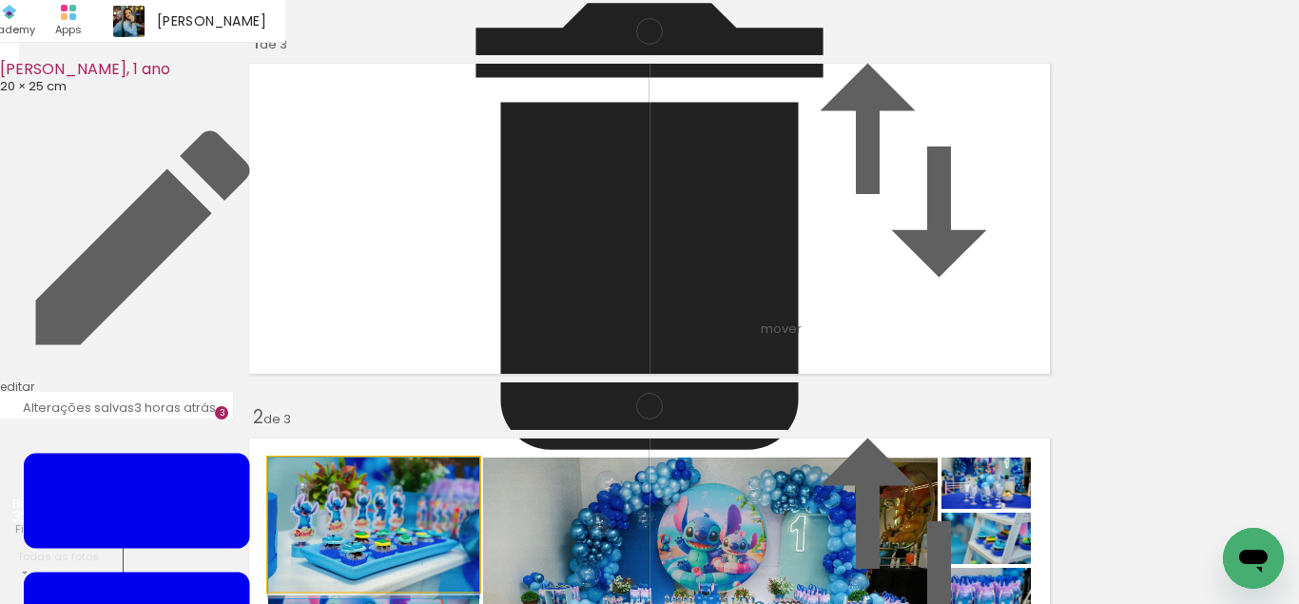
drag, startPoint x: 424, startPoint y: 242, endPoint x: 427, endPoint y: 344, distance: 102.8
click at [0, 0] on slot at bounding box center [0, 0] width 0 height 0
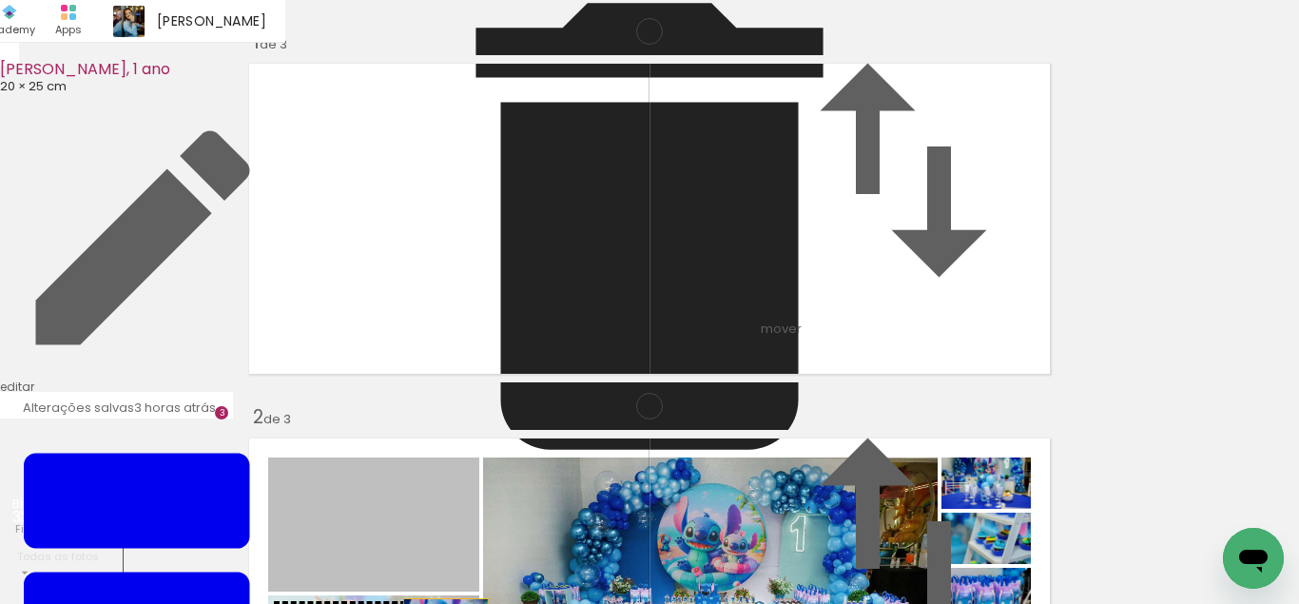
drag, startPoint x: 446, startPoint y: 253, endPoint x: 441, endPoint y: 346, distance: 93.3
click at [0, 0] on slot at bounding box center [0, 0] width 0 height 0
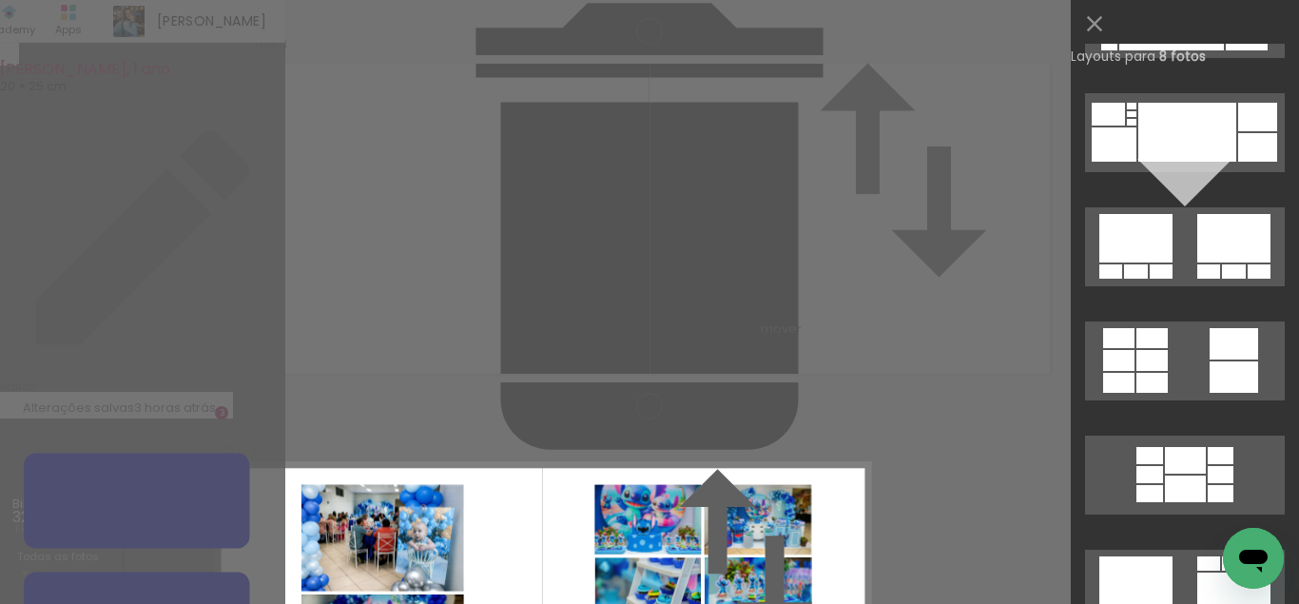
scroll to position [0, 0]
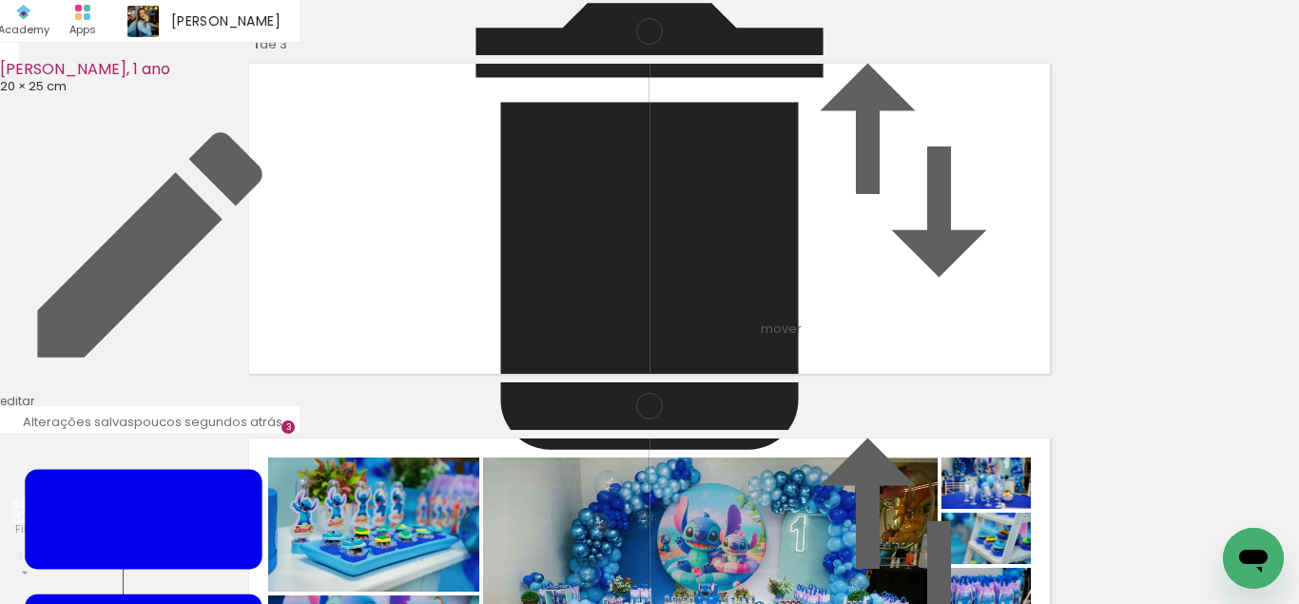
scroll to position [656, 0]
drag, startPoint x: 647, startPoint y: 540, endPoint x: 715, endPoint y: 508, distance: 75.7
click at [550, 379] on quentale-workspace at bounding box center [649, 302] width 1299 height 604
drag, startPoint x: 731, startPoint y: 542, endPoint x: 717, endPoint y: 415, distance: 128.3
click at [715, 417] on quentale-workspace at bounding box center [649, 302] width 1299 height 604
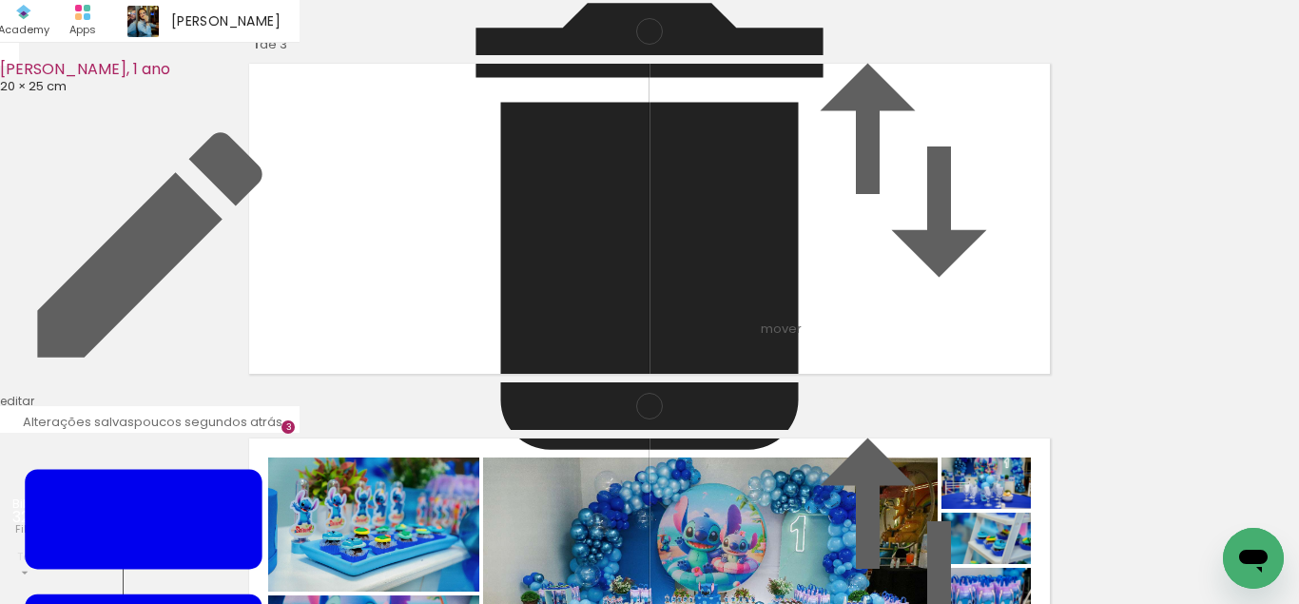
scroll to position [0, 0]
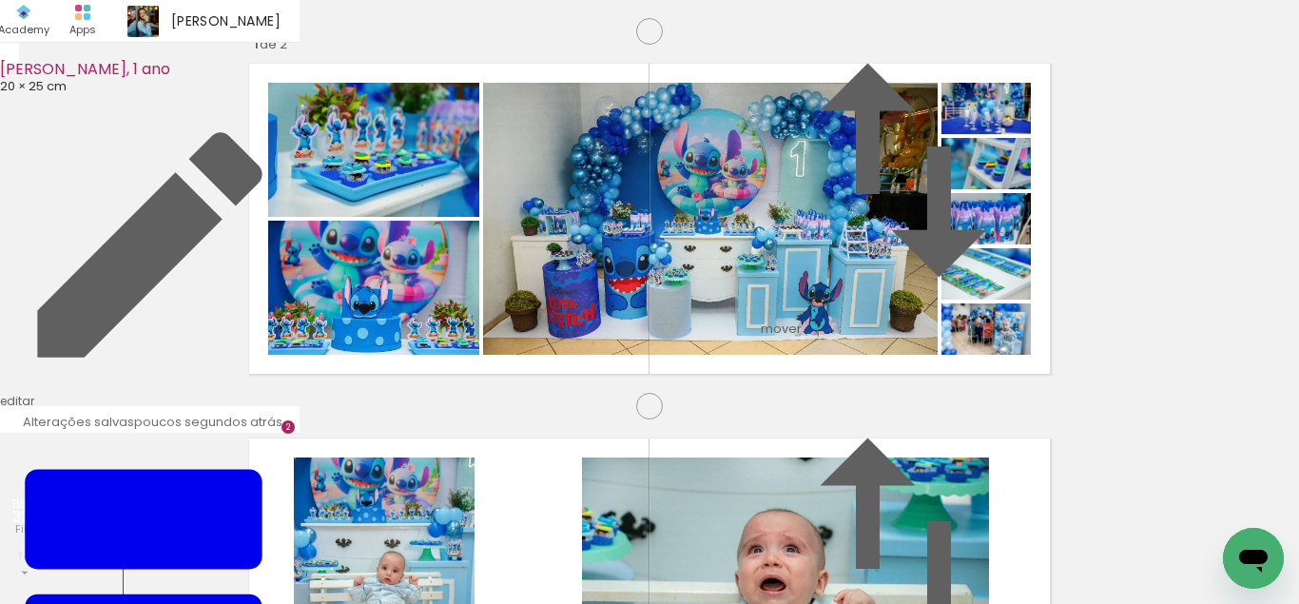
scroll to position [394, 0]
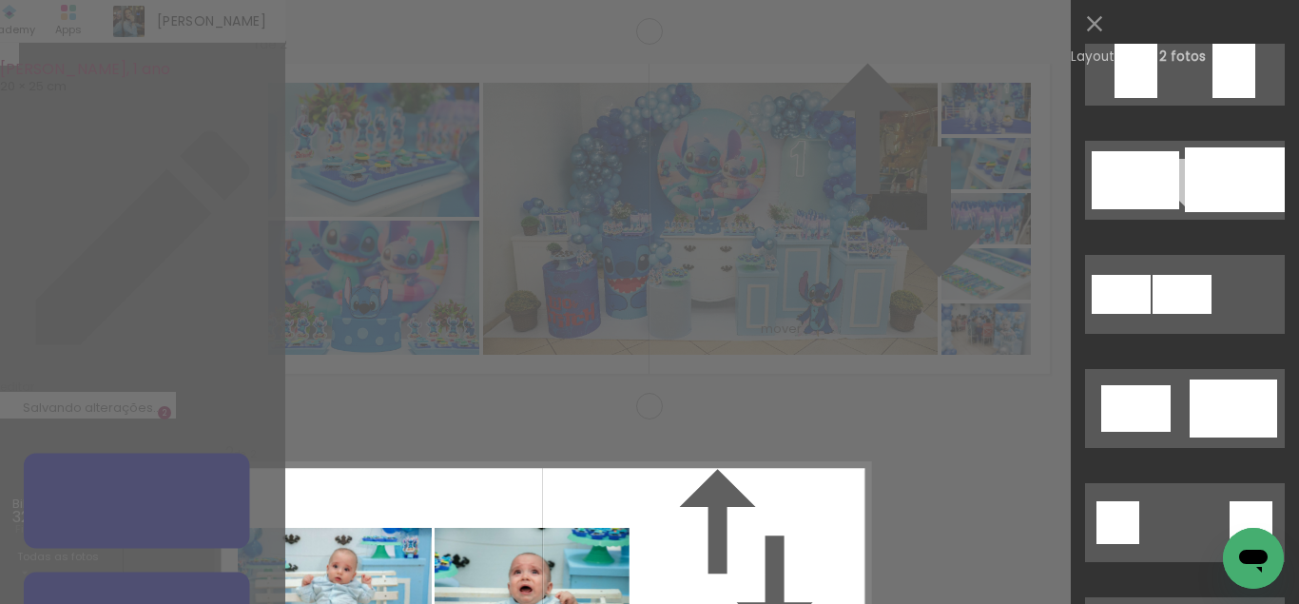
scroll to position [3193, 0]
